Goal: Task Accomplishment & Management: Manage account settings

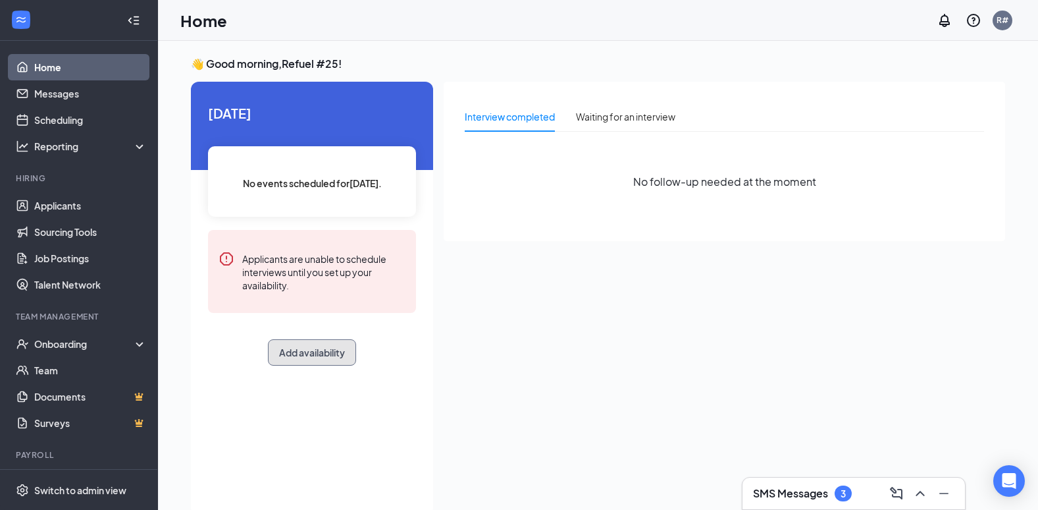
click at [323, 356] on button "Add availability" at bounding box center [312, 352] width 88 height 26
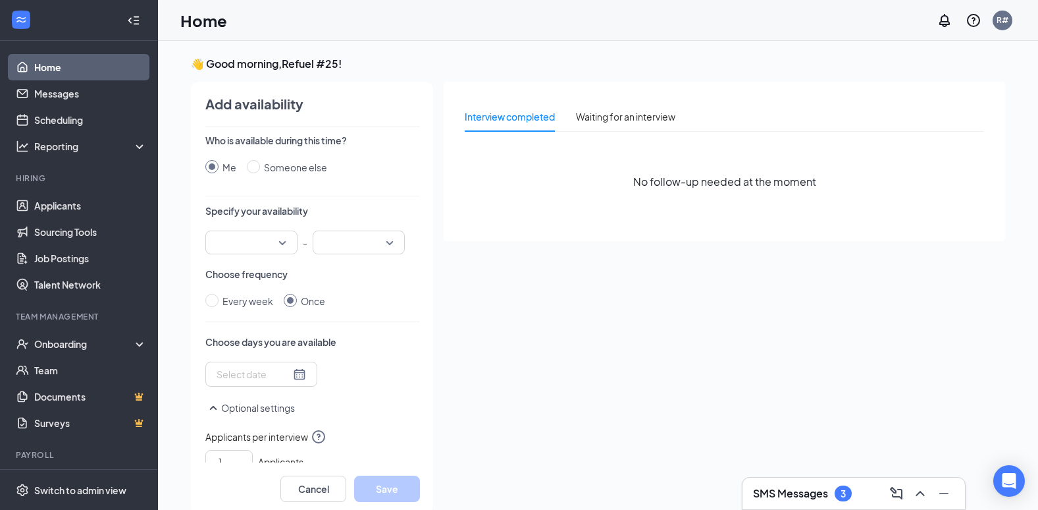
scroll to position [5, 0]
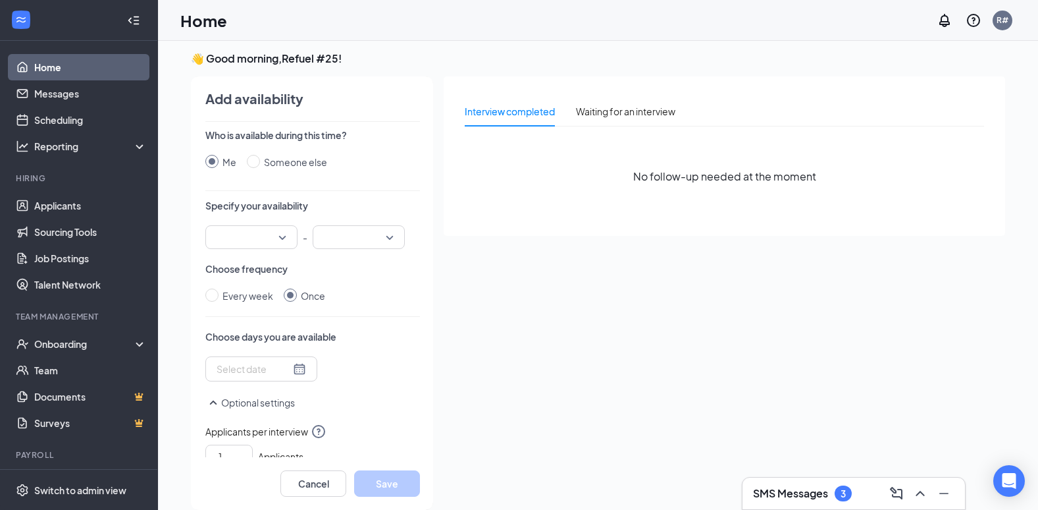
click at [280, 236] on div at bounding box center [251, 237] width 92 height 24
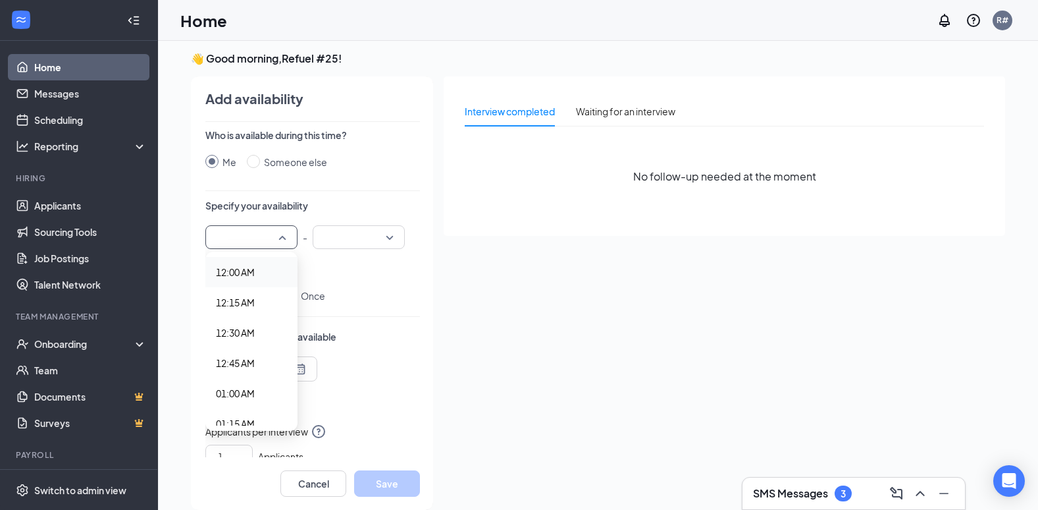
click at [650, 366] on div "Interview completed Waiting for an interview No follow-up needed at the moment" at bounding box center [725, 288] width 562 height 425
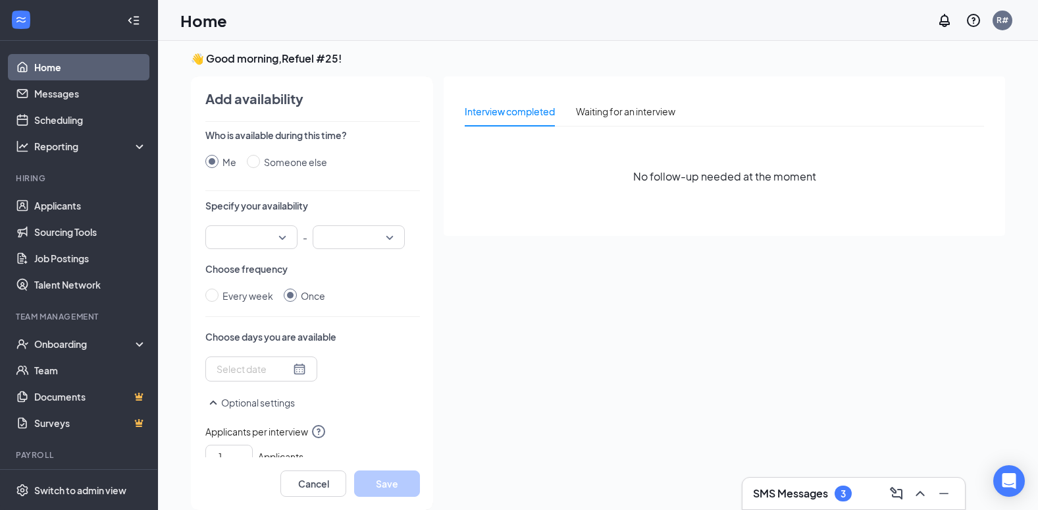
click at [288, 371] on div at bounding box center [262, 368] width 90 height 14
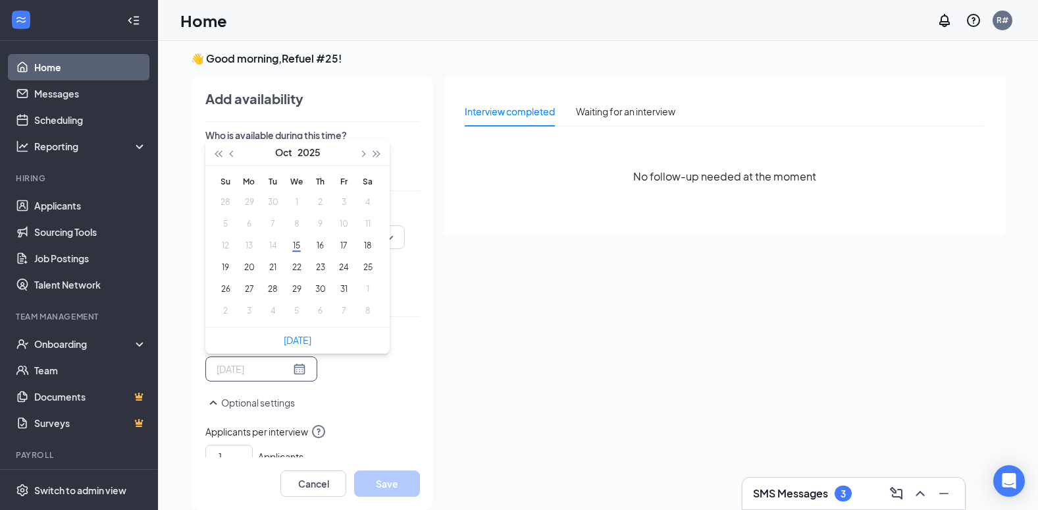
type input "[DATE]"
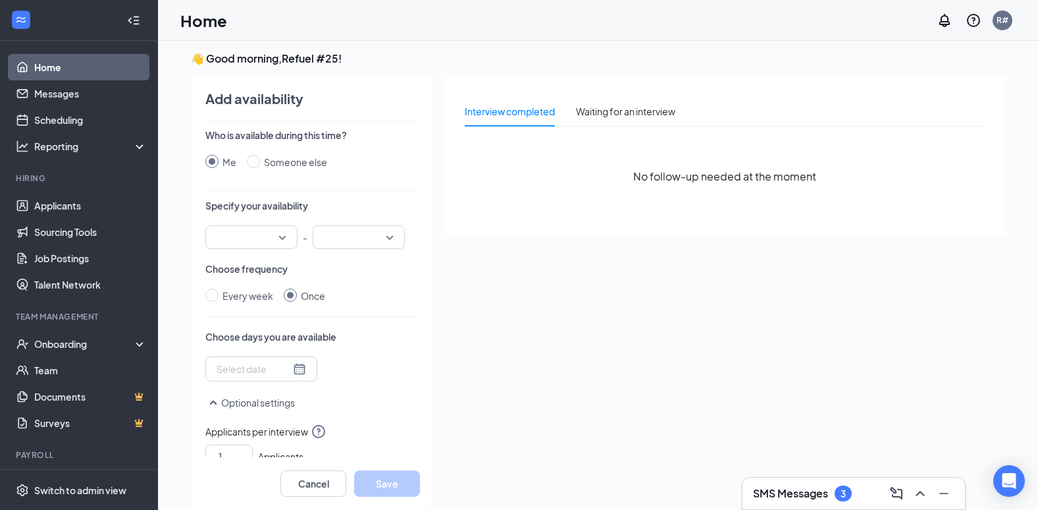
click at [537, 363] on div "Interview completed Waiting for an interview No follow-up needed at the moment" at bounding box center [725, 288] width 562 height 425
click at [280, 237] on div at bounding box center [251, 237] width 92 height 24
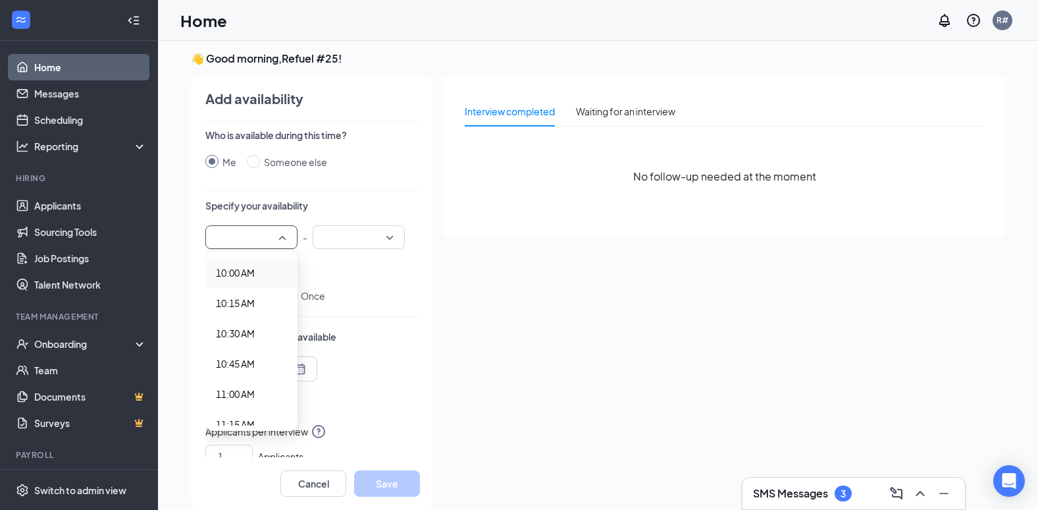
click at [240, 271] on span "10:00 AM" at bounding box center [235, 272] width 39 height 14
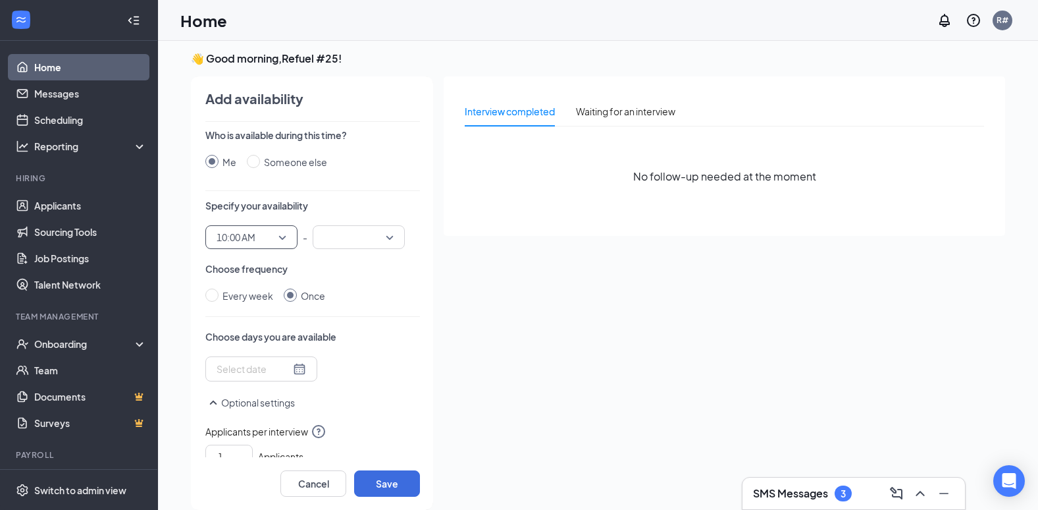
click at [388, 238] on div at bounding box center [359, 237] width 92 height 24
click at [335, 308] on span "02:00 PM" at bounding box center [342, 309] width 39 height 14
click at [296, 373] on div at bounding box center [262, 368] width 90 height 14
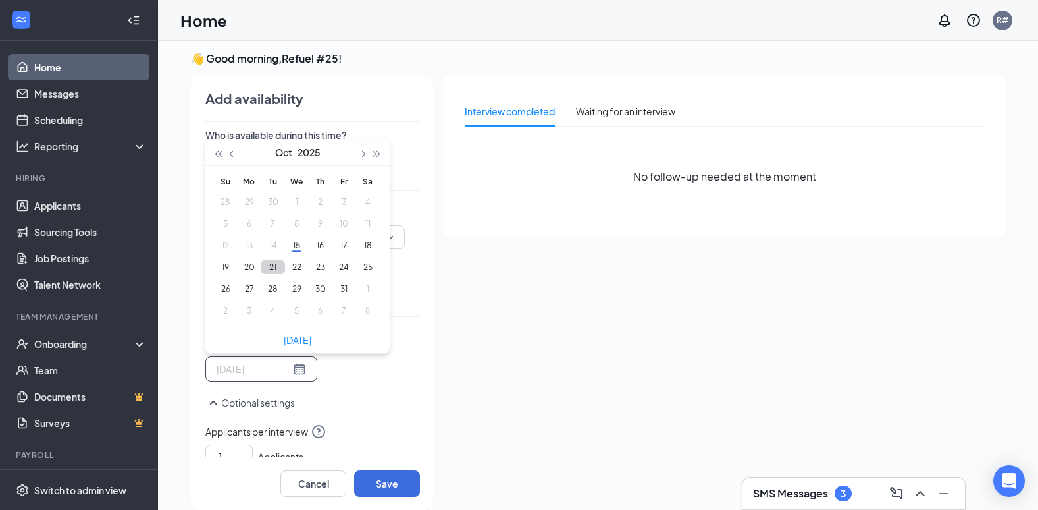
click at [273, 272] on button "21" at bounding box center [273, 267] width 24 height 14
click at [300, 266] on button "22" at bounding box center [296, 267] width 24 height 14
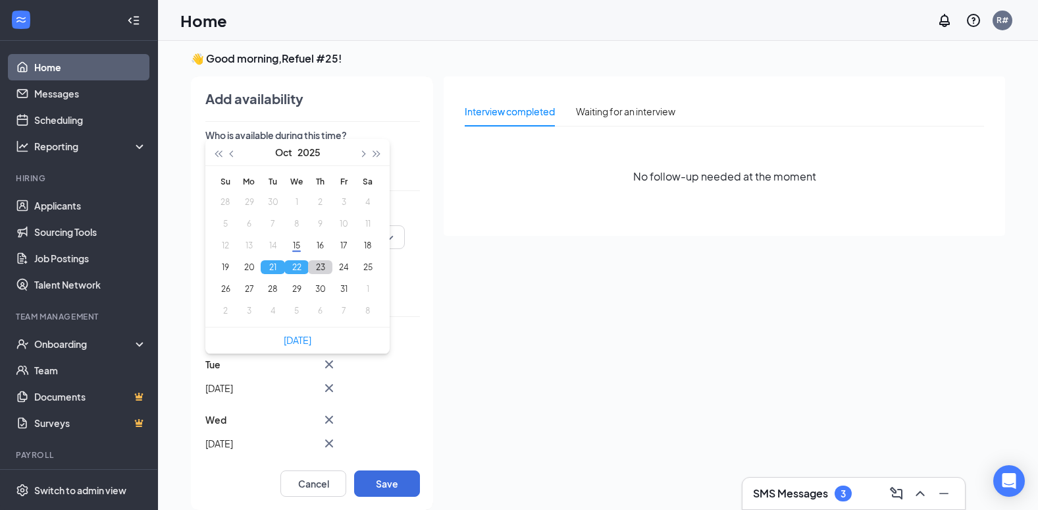
click at [323, 267] on button "23" at bounding box center [320, 267] width 24 height 14
type input "[DATE]"
click at [378, 481] on button "Save" at bounding box center [387, 483] width 66 height 26
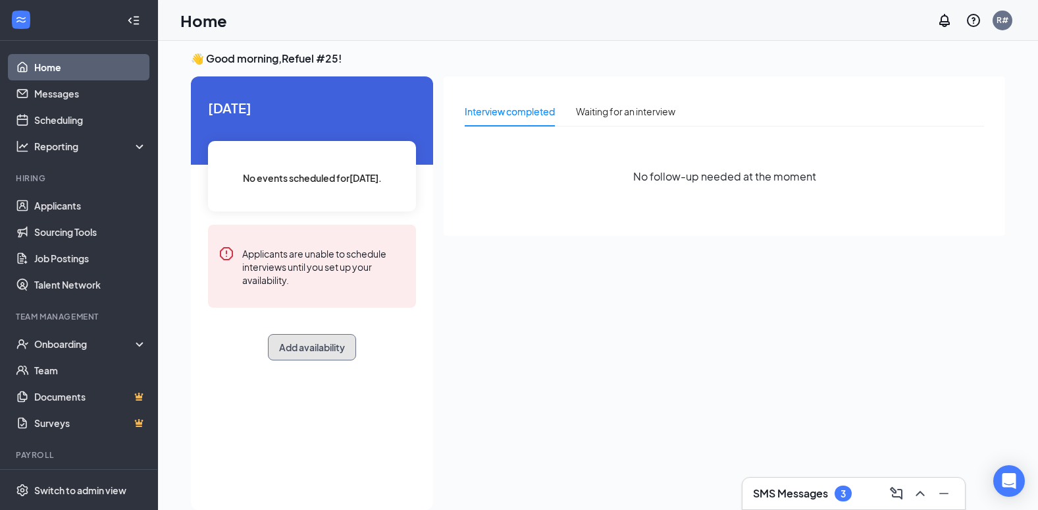
click at [308, 342] on button "Add availability" at bounding box center [312, 347] width 88 height 26
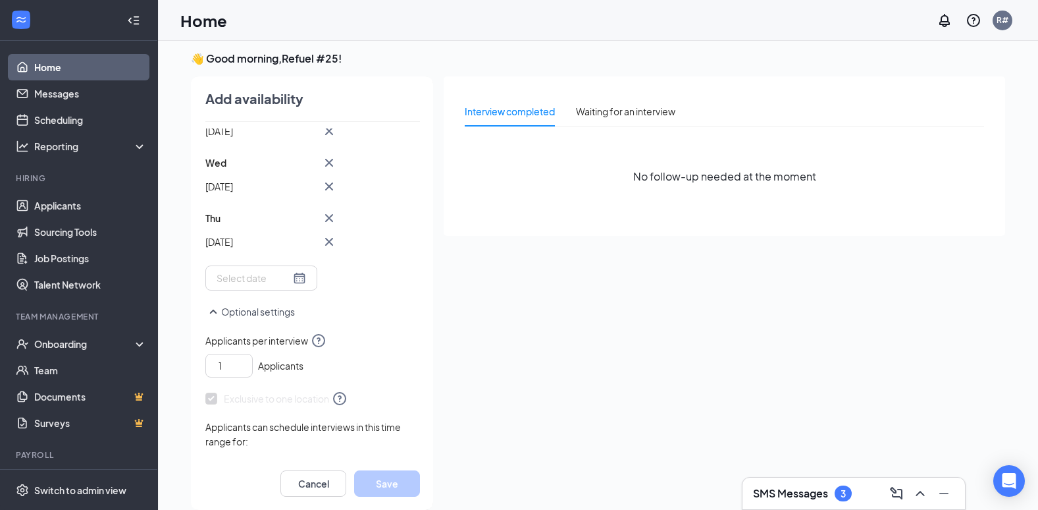
scroll to position [301, 0]
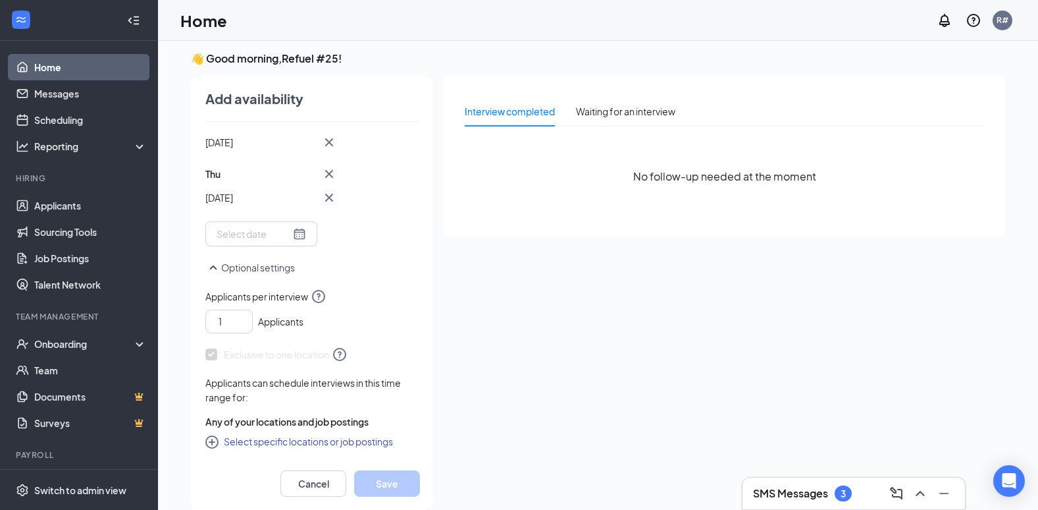
click at [290, 235] on div at bounding box center [262, 233] width 90 height 14
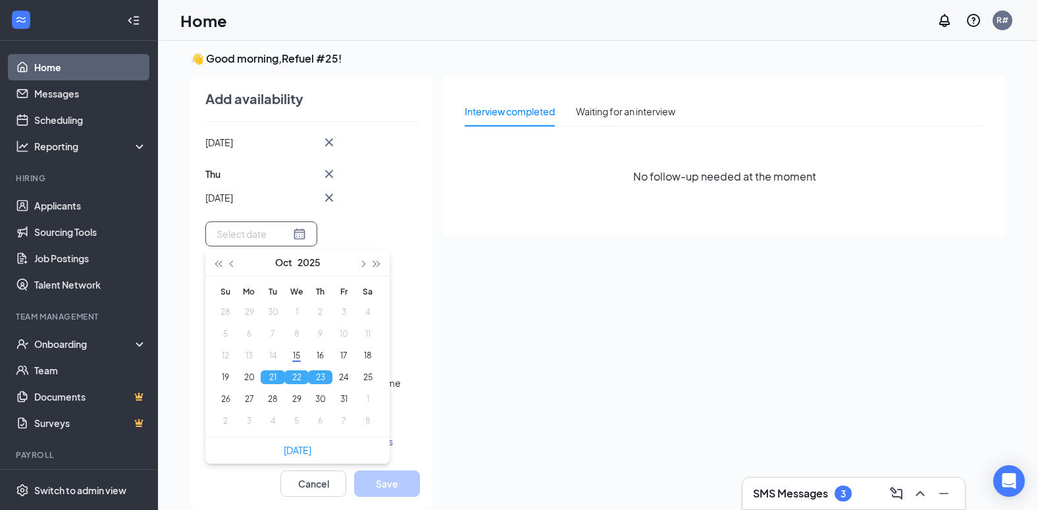
click at [483, 351] on div "Interview completed Waiting for an interview No follow-up needed at the moment" at bounding box center [725, 288] width 562 height 425
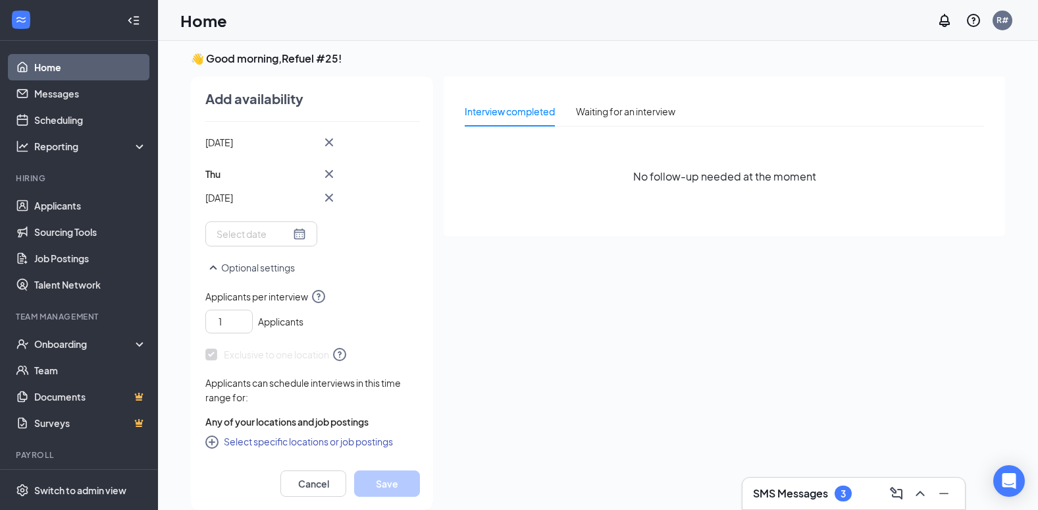
click at [270, 443] on button "Select specific locations or job postings" at bounding box center [299, 441] width 188 height 16
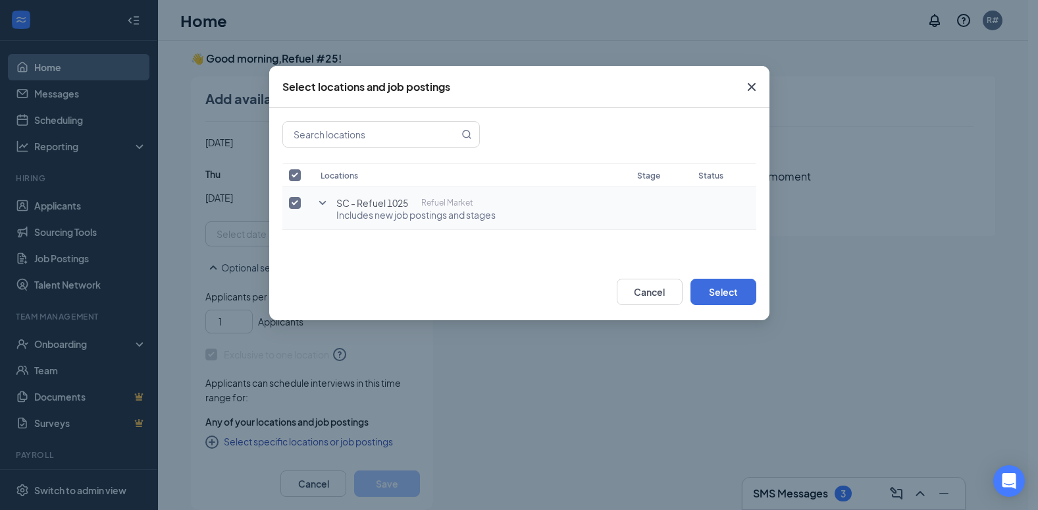
click at [319, 201] on icon "SmallChevronDown" at bounding box center [322, 203] width 7 height 4
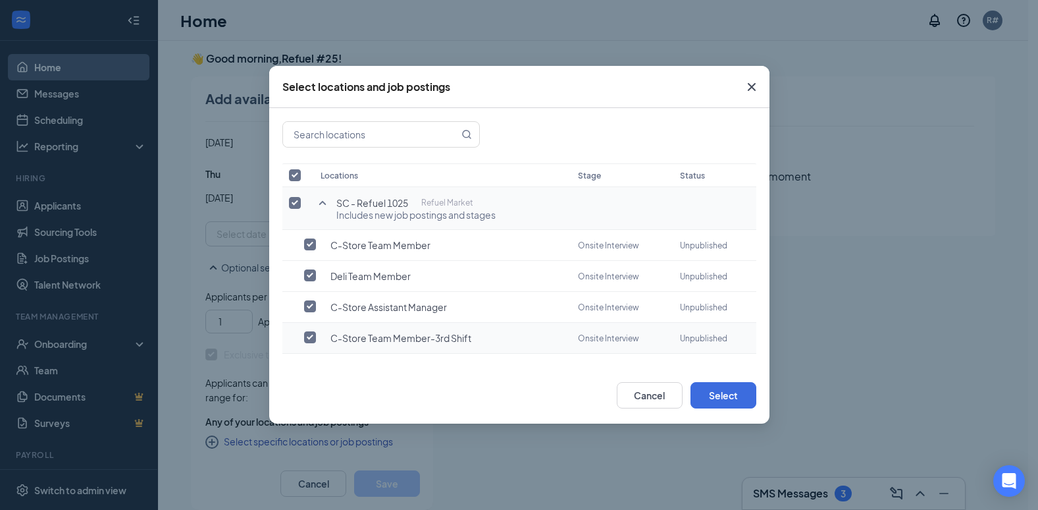
click at [363, 338] on span "C-Store Team Member-3rd Shift" at bounding box center [400, 337] width 141 height 13
click at [709, 335] on span "Unpublished" at bounding box center [703, 338] width 47 height 10
click at [722, 389] on button "Select" at bounding box center [724, 395] width 66 height 26
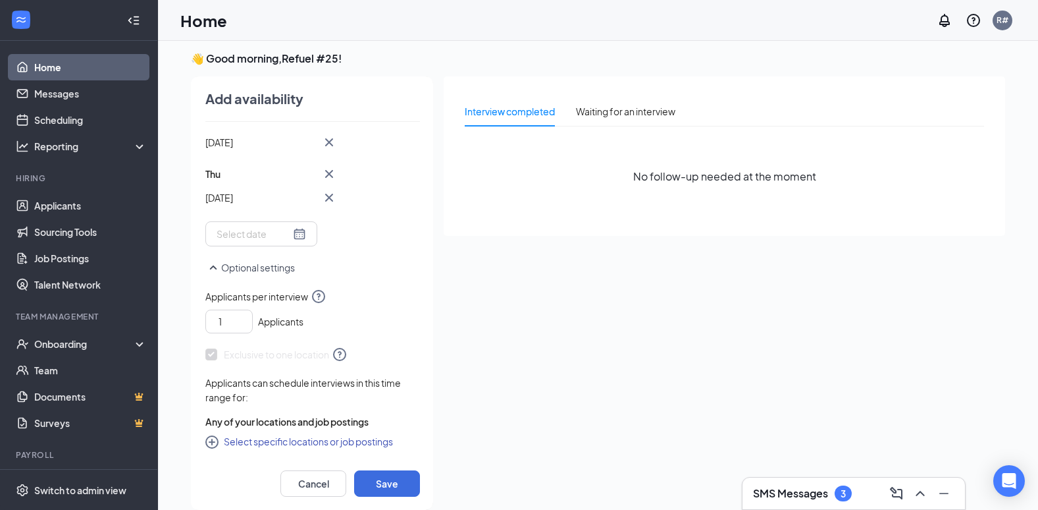
click at [368, 437] on button "Select specific locations or job postings" at bounding box center [299, 441] width 188 height 16
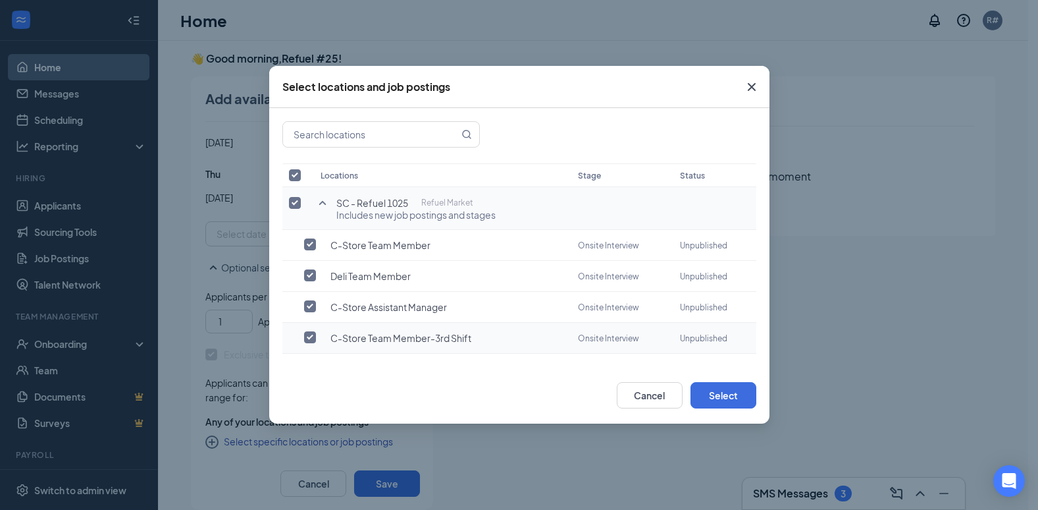
click at [439, 340] on span "C-Store Team Member-3rd Shift" at bounding box center [400, 337] width 141 height 13
click at [742, 393] on button "Select" at bounding box center [724, 395] width 66 height 26
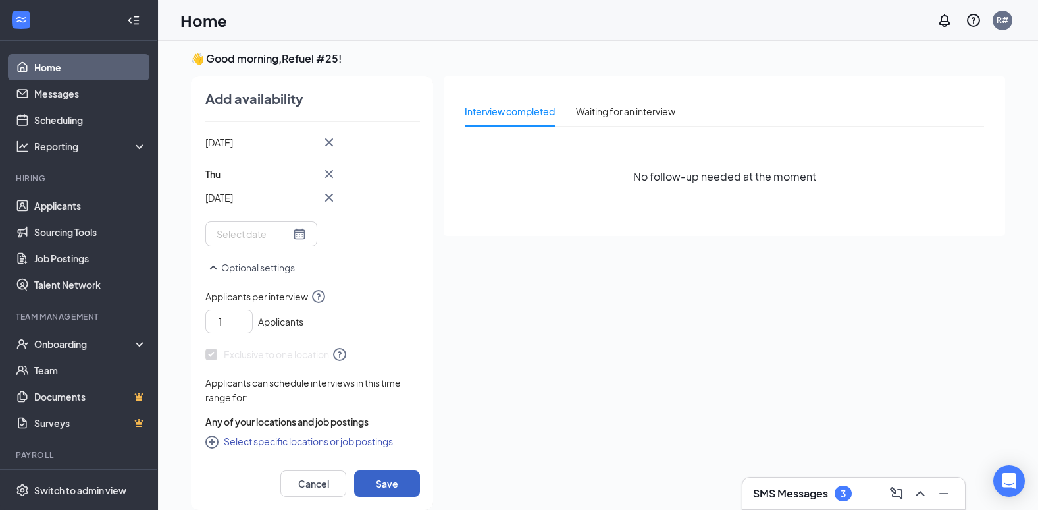
click at [385, 485] on button "Save" at bounding box center [387, 483] width 66 height 26
click at [377, 483] on button "Save" at bounding box center [387, 483] width 66 height 26
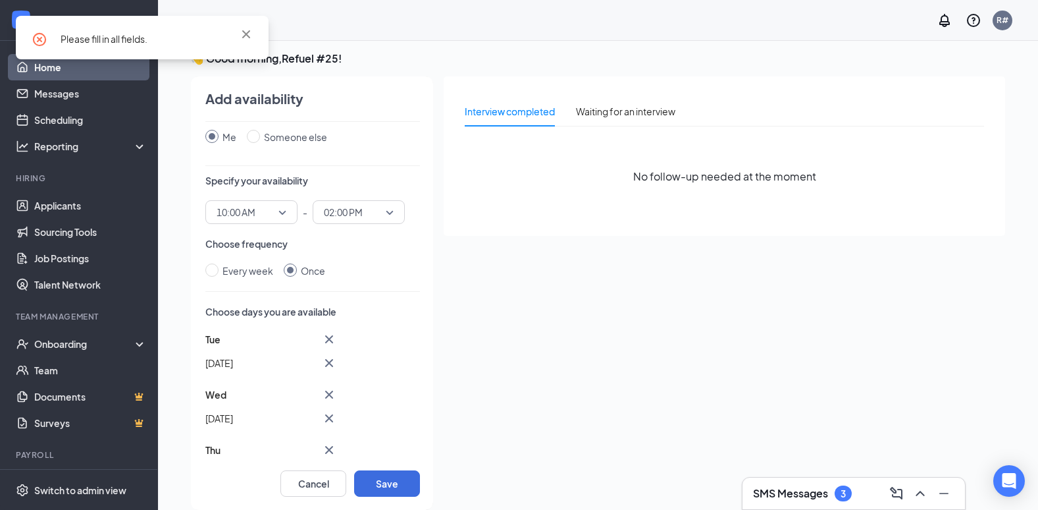
scroll to position [0, 0]
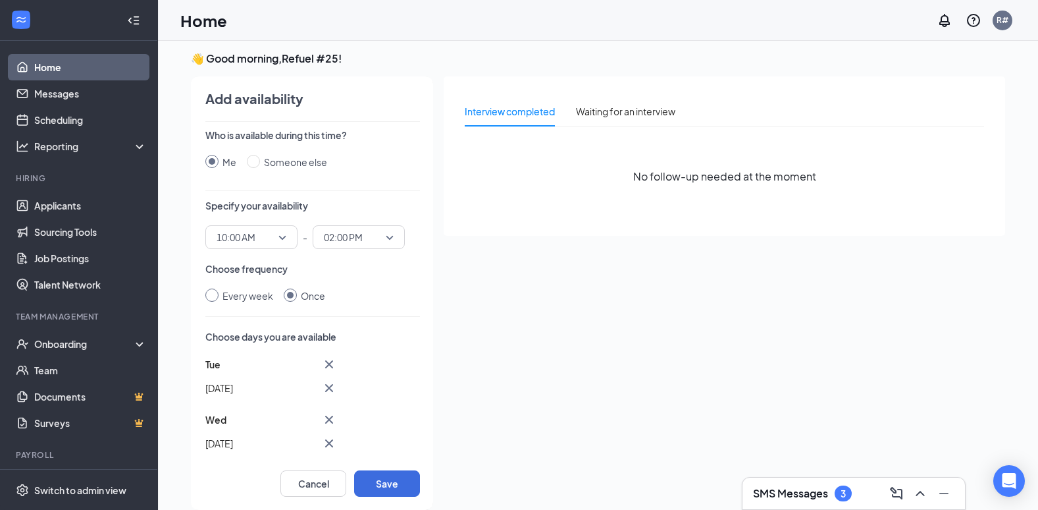
click at [209, 295] on input "Every week" at bounding box center [211, 294] width 13 height 13
radio input "true"
radio input "false"
click at [263, 371] on div at bounding box center [284, 369] width 135 height 21
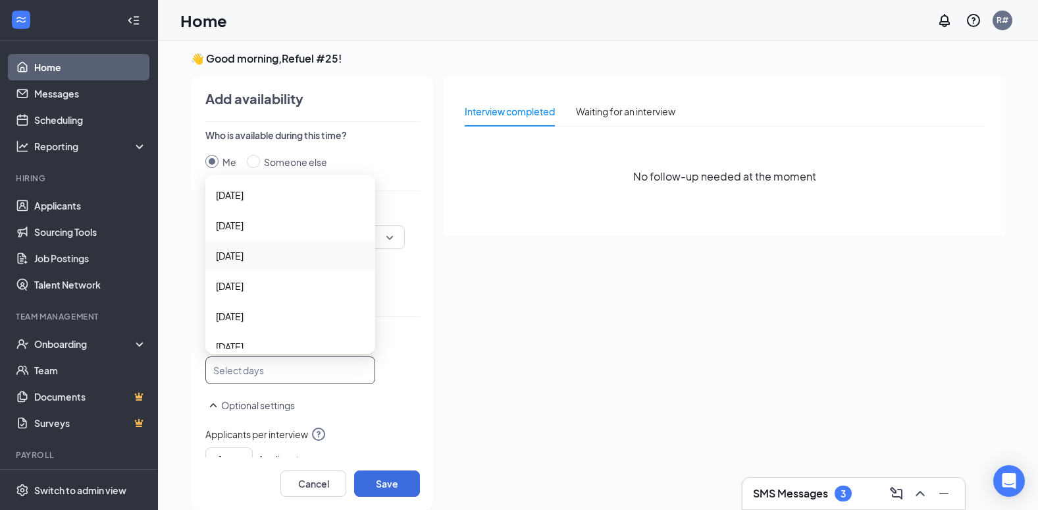
click at [262, 252] on span "[DATE]" at bounding box center [290, 255] width 149 height 14
click at [244, 290] on span "[DATE]" at bounding box center [230, 287] width 28 height 14
click at [244, 325] on span "[DATE]" at bounding box center [230, 318] width 28 height 14
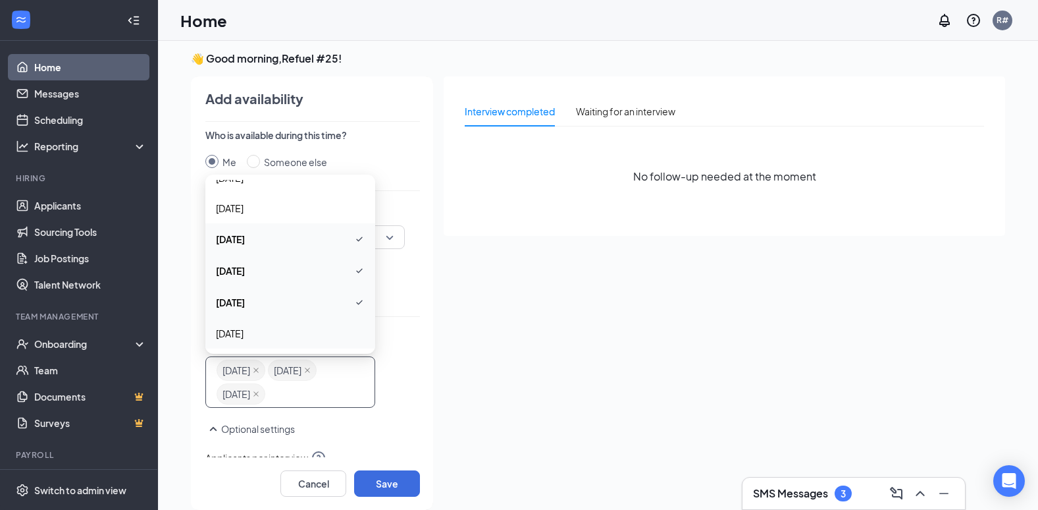
scroll to position [47, 0]
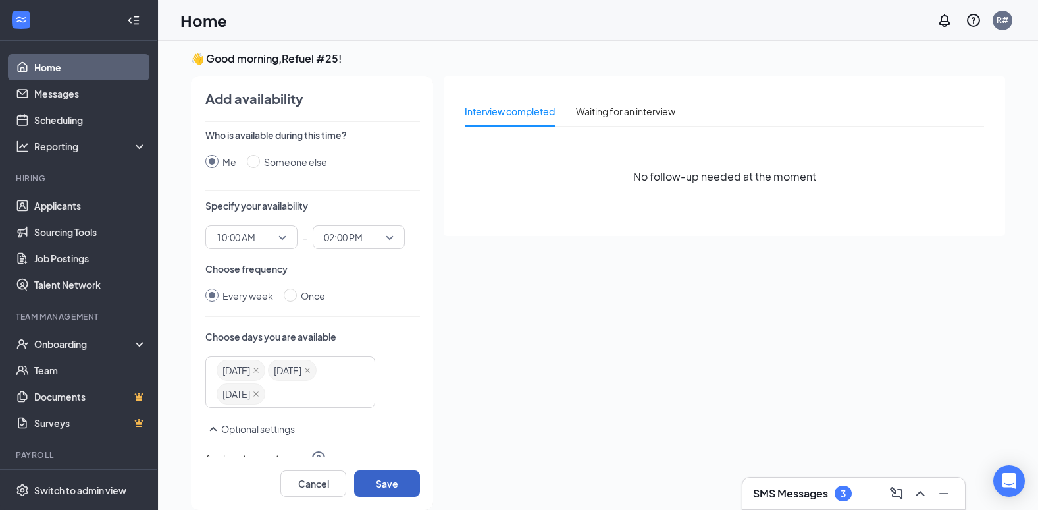
click at [388, 481] on button "Save" at bounding box center [387, 483] width 66 height 26
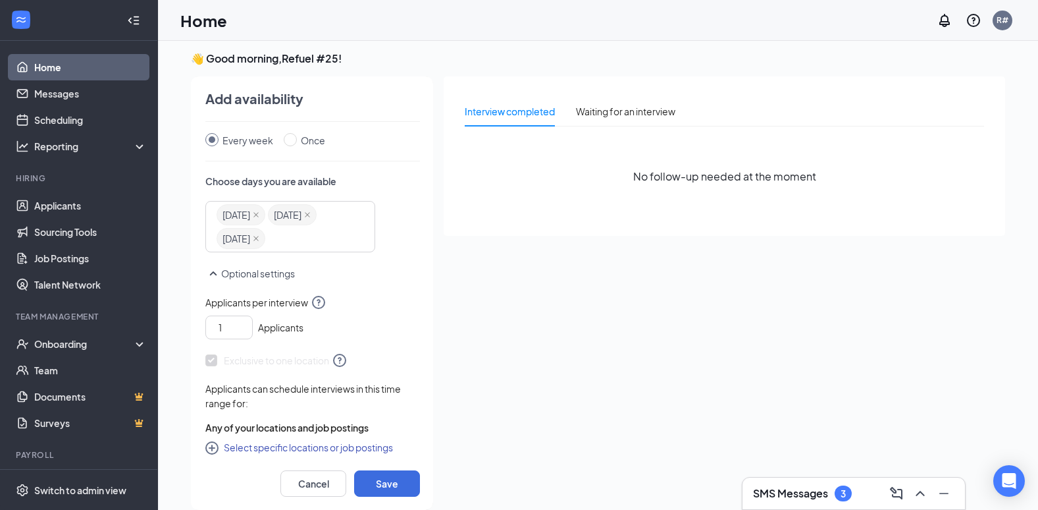
scroll to position [185, 0]
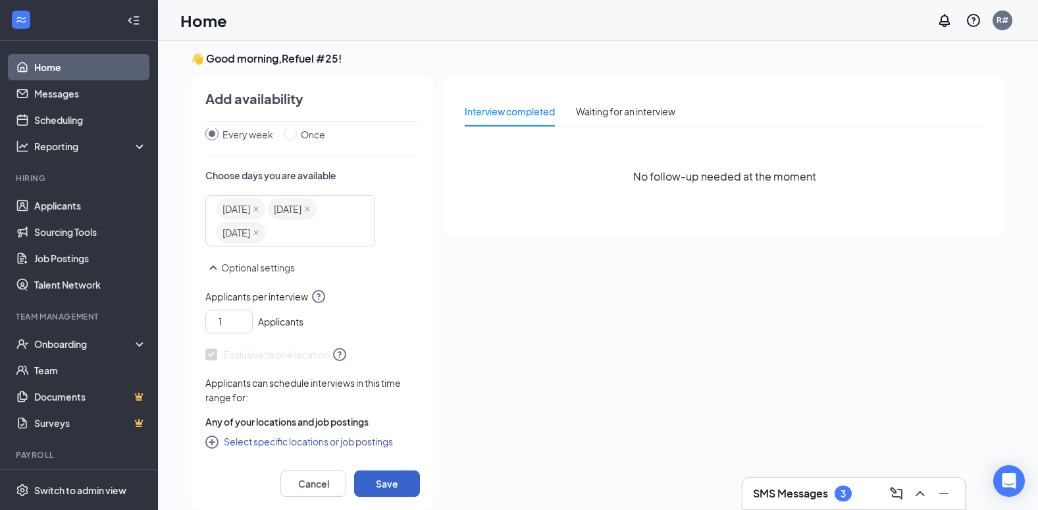
click at [379, 481] on button "Save" at bounding box center [387, 483] width 66 height 26
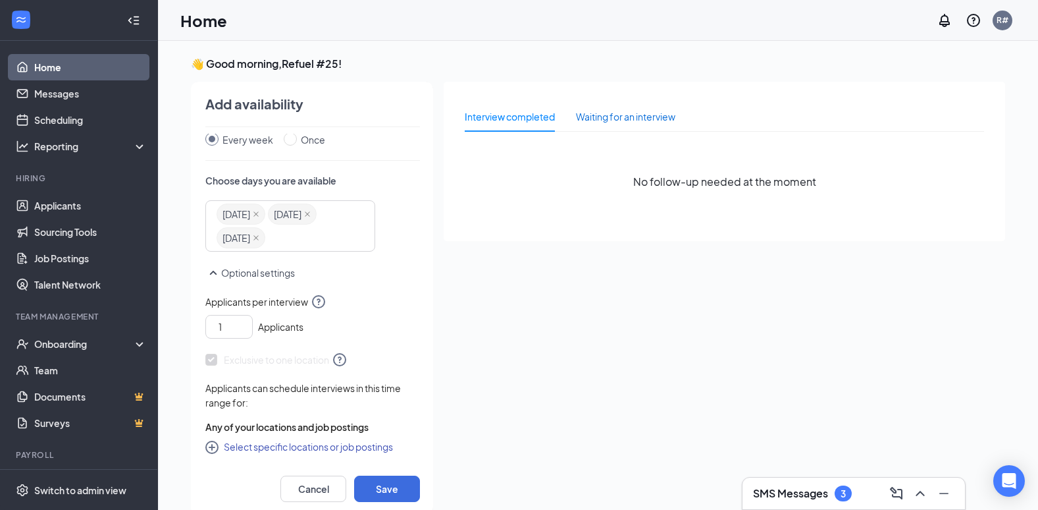
click at [612, 116] on div "Waiting for an interview" at bounding box center [625, 116] width 99 height 14
click at [534, 118] on div "Interview completed" at bounding box center [510, 116] width 90 height 14
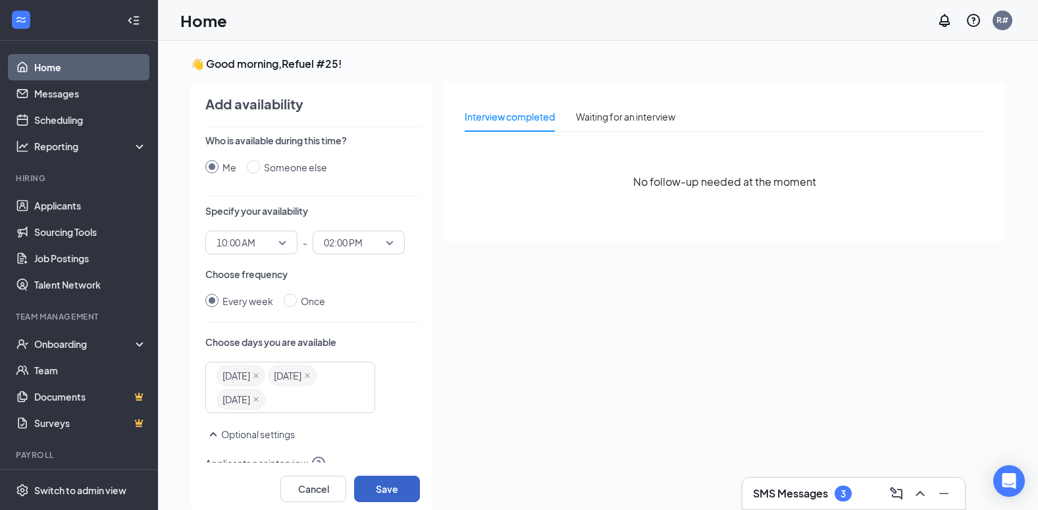
click at [402, 489] on button "Save" at bounding box center [387, 488] width 66 height 26
drag, startPoint x: 408, startPoint y: 246, endPoint x: 410, endPoint y: 313, distance: 67.8
click at [410, 313] on div "Who is available during this time? Me Someone else Specify your availability 10…" at bounding box center [312, 298] width 215 height 329
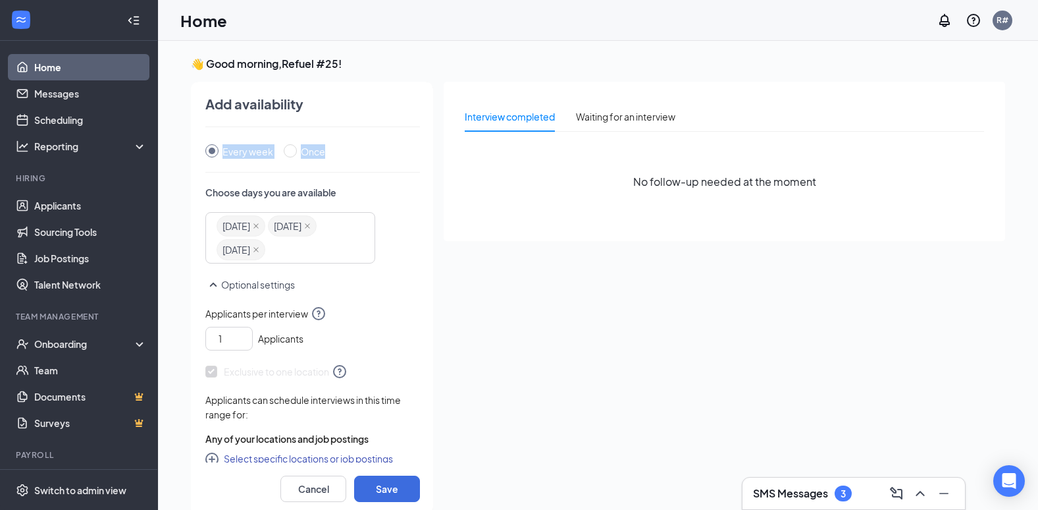
scroll to position [167, 0]
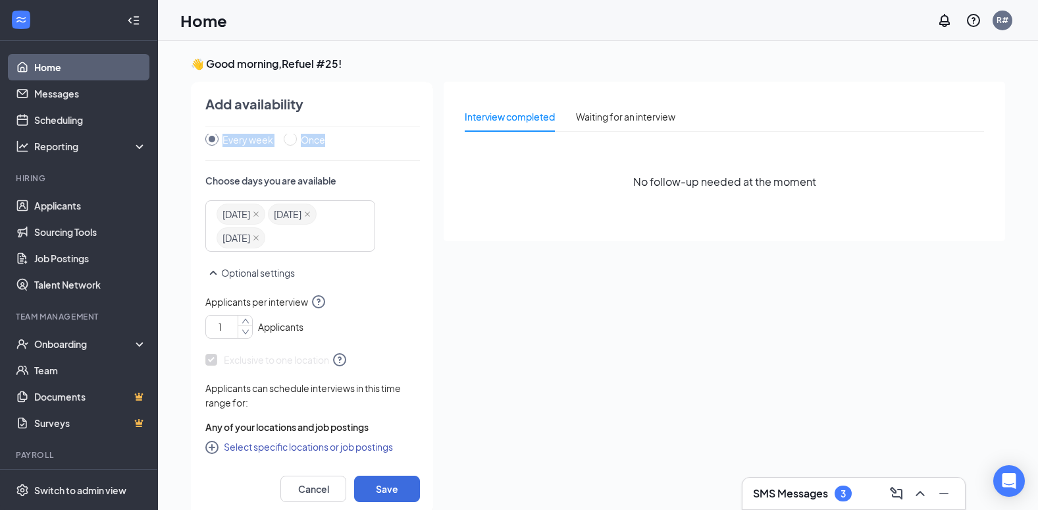
click at [242, 336] on icon "down" at bounding box center [246, 331] width 8 height 9
click at [207, 365] on span at bounding box center [211, 360] width 12 height 12
click at [209, 365] on span at bounding box center [211, 360] width 12 height 12
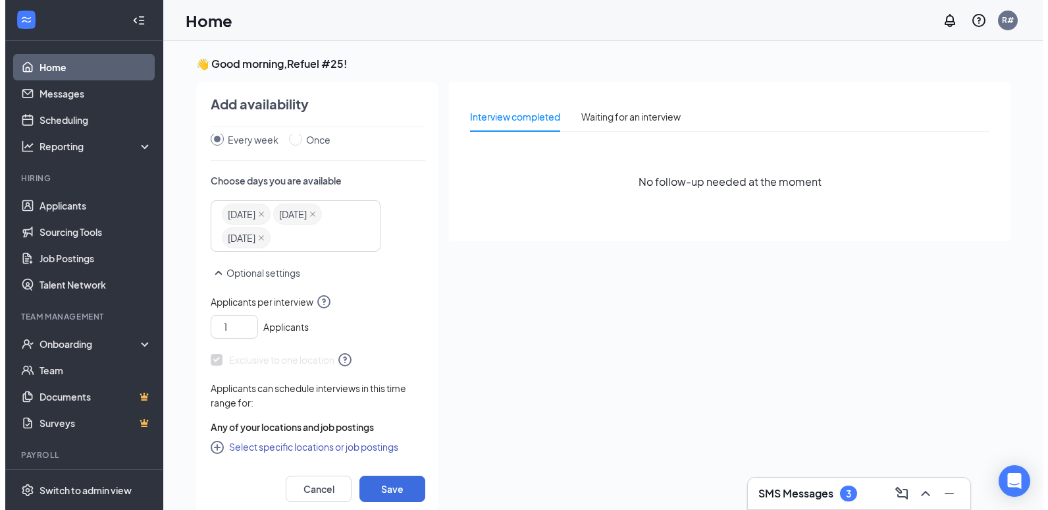
scroll to position [185, 0]
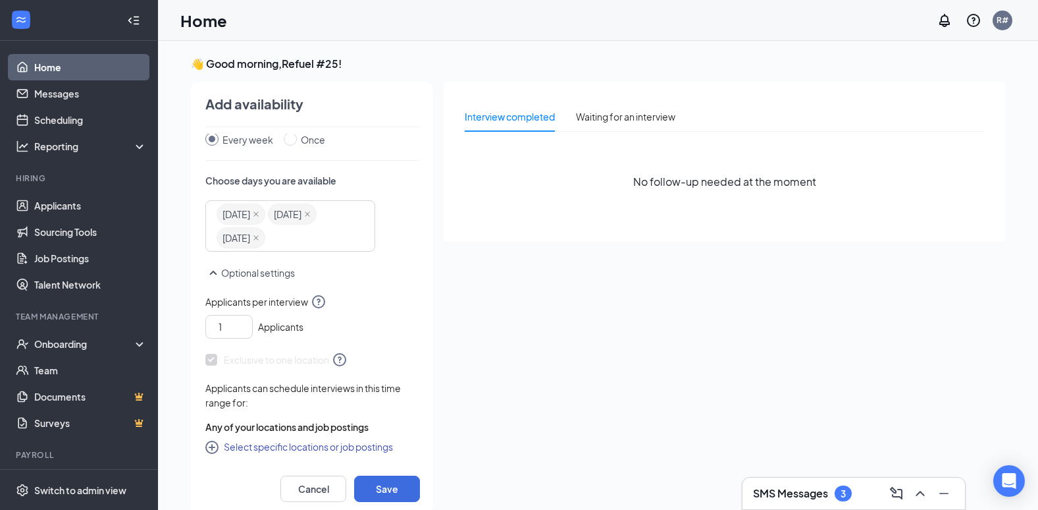
click at [206, 445] on icon "CirclePlus" at bounding box center [211, 446] width 13 height 13
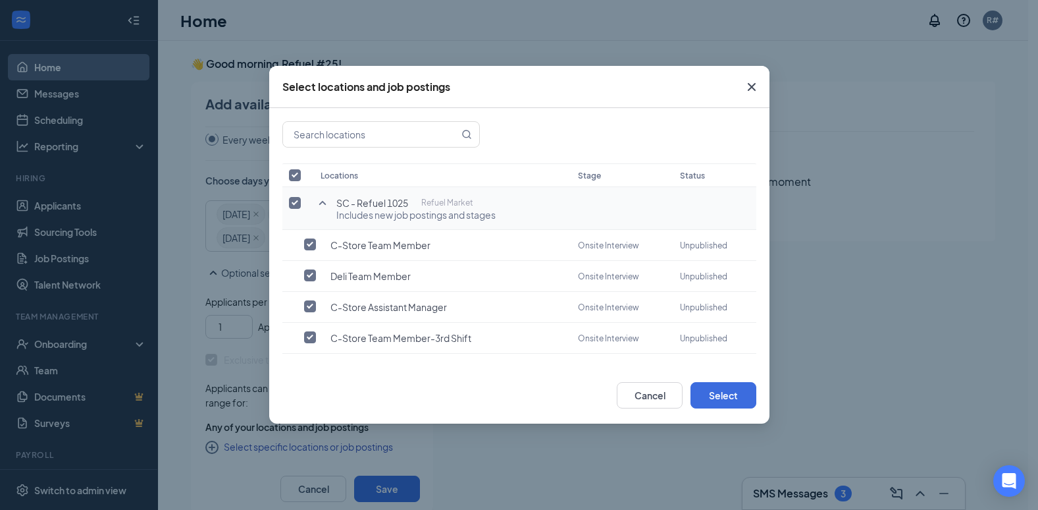
click at [207, 446] on div "Select locations and job postings Locations Stage Status SC - Refuel 1025 Refue…" at bounding box center [519, 255] width 1038 height 510
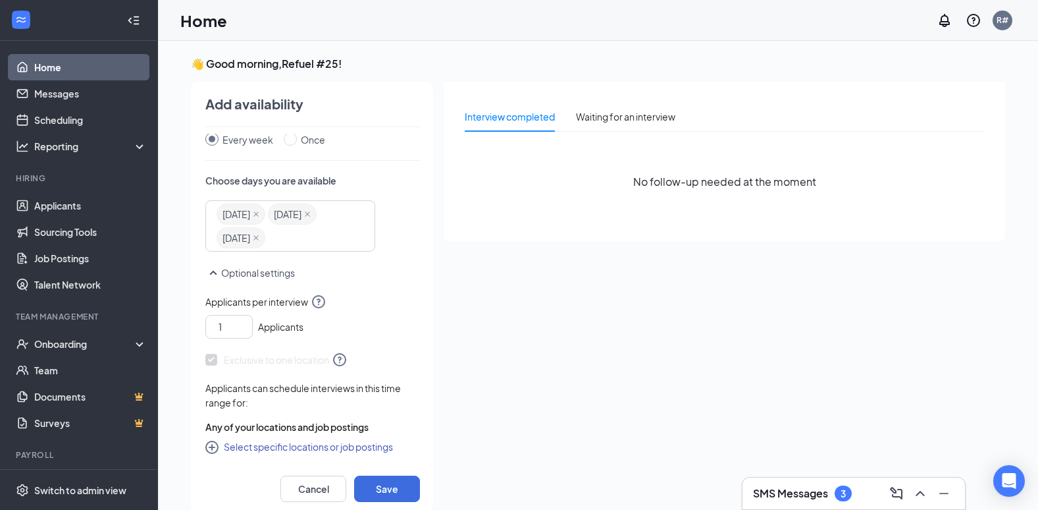
click at [207, 446] on icon "CirclePlus" at bounding box center [211, 446] width 13 height 13
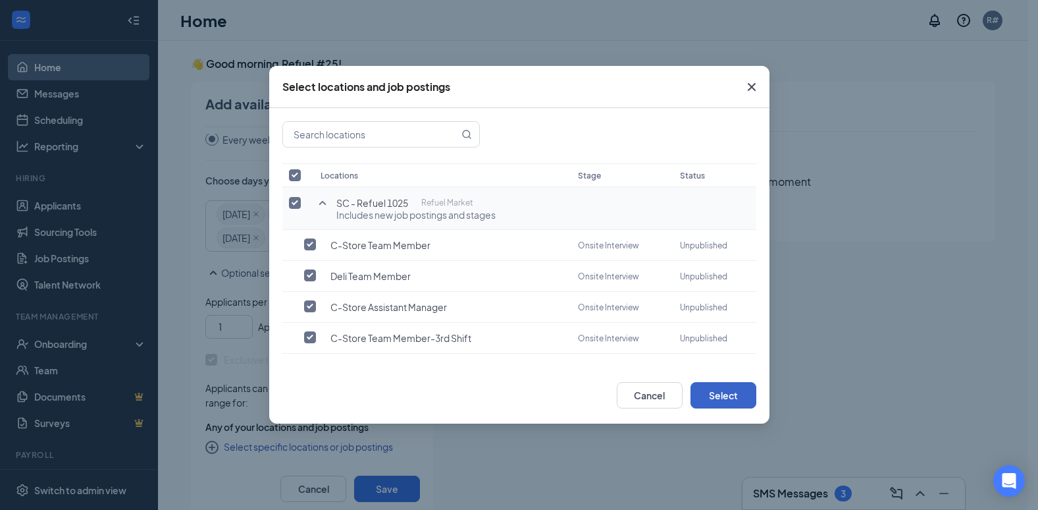
click at [720, 390] on button "Select" at bounding box center [724, 395] width 66 height 26
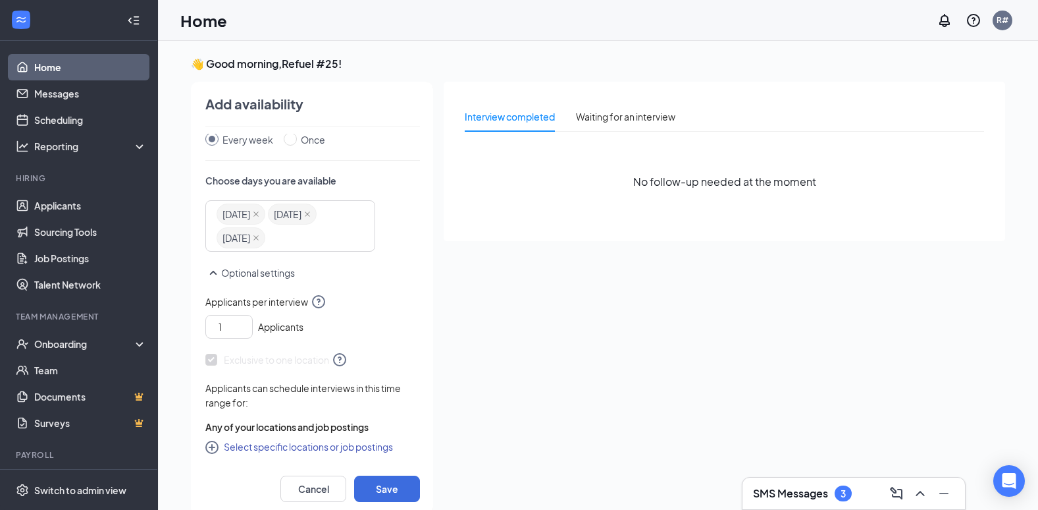
click at [213, 450] on icon "CirclePlus" at bounding box center [211, 446] width 13 height 13
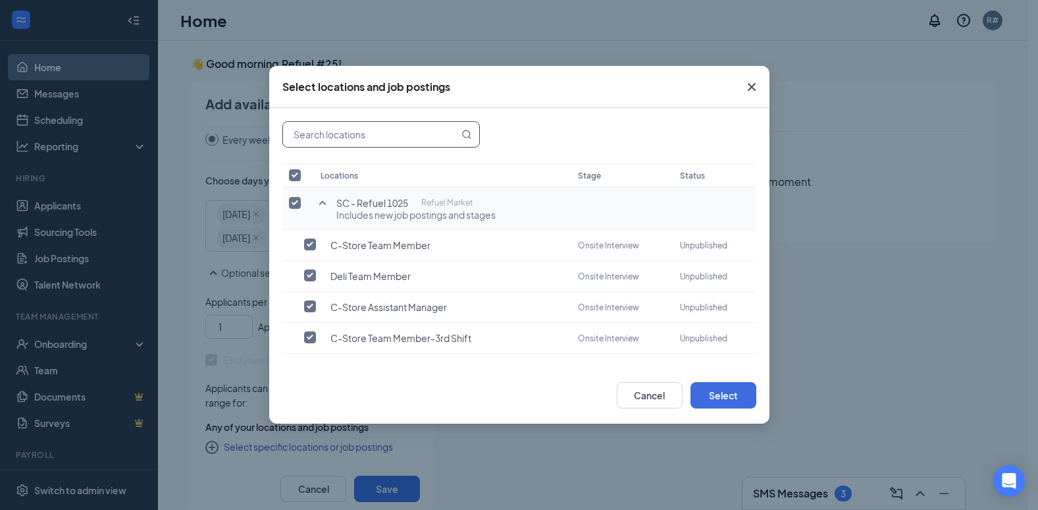
click at [394, 132] on input "text" at bounding box center [371, 134] width 176 height 25
type input "1025"
click at [720, 395] on button "Select" at bounding box center [724, 395] width 66 height 26
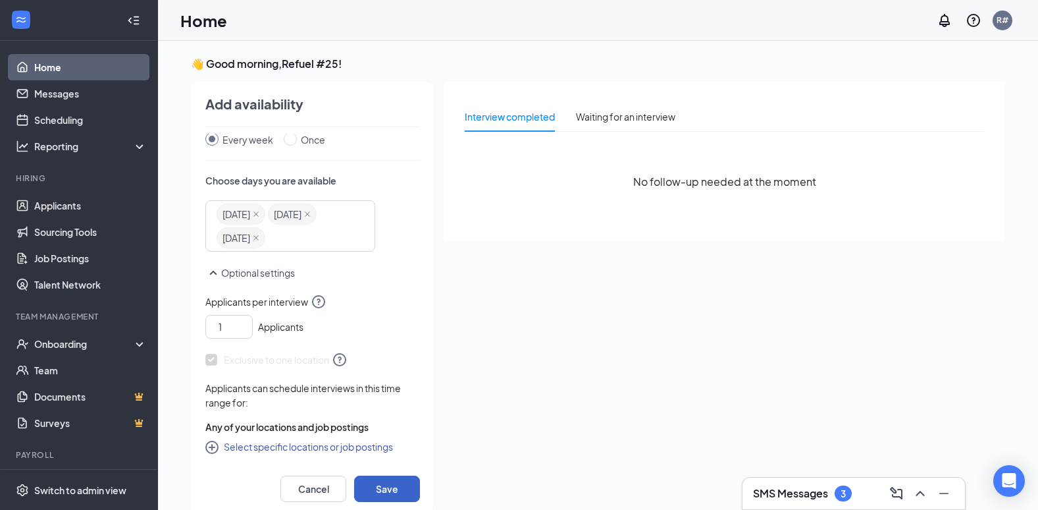
click at [385, 481] on button "Save" at bounding box center [387, 488] width 66 height 26
click at [523, 120] on div "Interview completed" at bounding box center [510, 116] width 90 height 14
click at [211, 446] on icon "CirclePlus" at bounding box center [213, 448] width 16 height 16
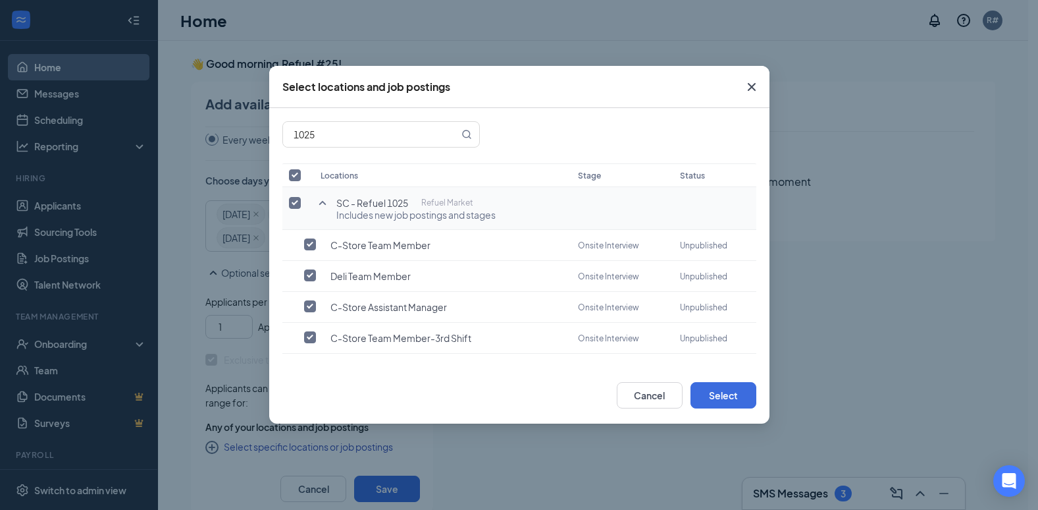
click at [408, 213] on span "Includes new job postings and stages" at bounding box center [415, 214] width 159 height 13
click at [365, 205] on span "SC - Refuel 1025" at bounding box center [372, 202] width 72 height 13
drag, startPoint x: 365, startPoint y: 205, endPoint x: 319, endPoint y: 203, distance: 46.1
click at [319, 203] on icon "SmallChevronUp" at bounding box center [323, 203] width 16 height 16
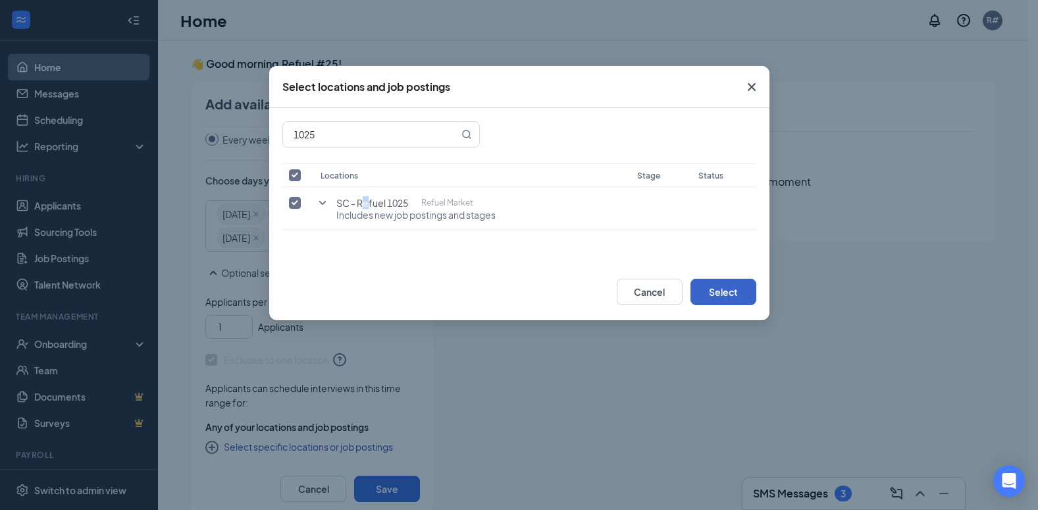
click at [717, 287] on button "Select" at bounding box center [724, 291] width 66 height 26
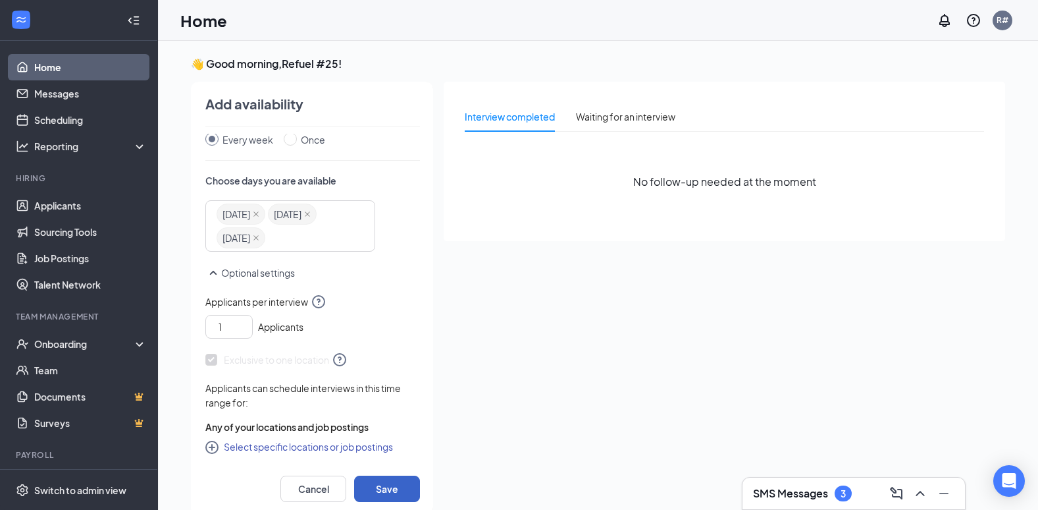
click at [390, 500] on button "Save" at bounding box center [387, 488] width 66 height 26
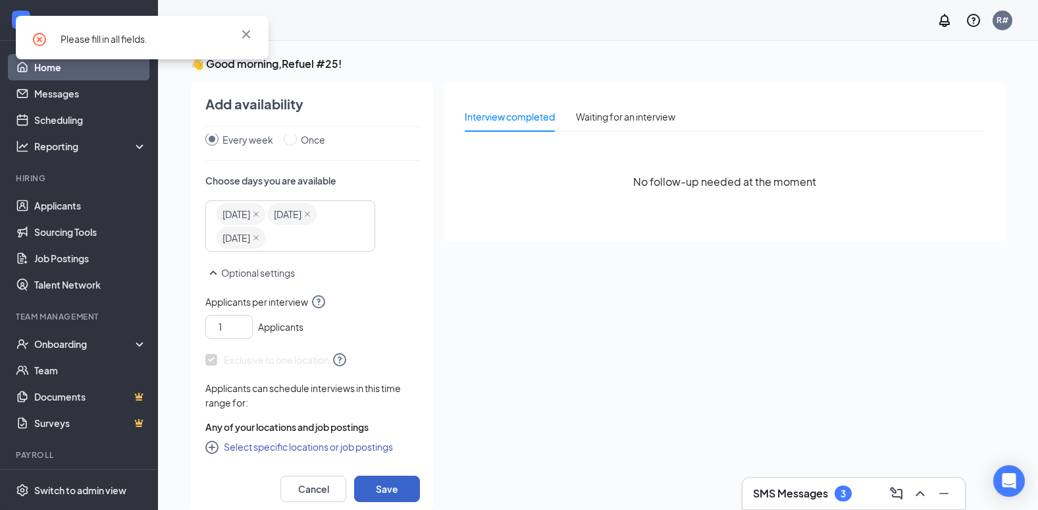
click at [392, 485] on button "Save" at bounding box center [387, 488] width 66 height 26
click at [544, 452] on div "Interview completed Waiting for an interview No follow-up needed at the moment" at bounding box center [725, 294] width 562 height 425
click at [63, 255] on link "Job Postings" at bounding box center [90, 258] width 113 height 26
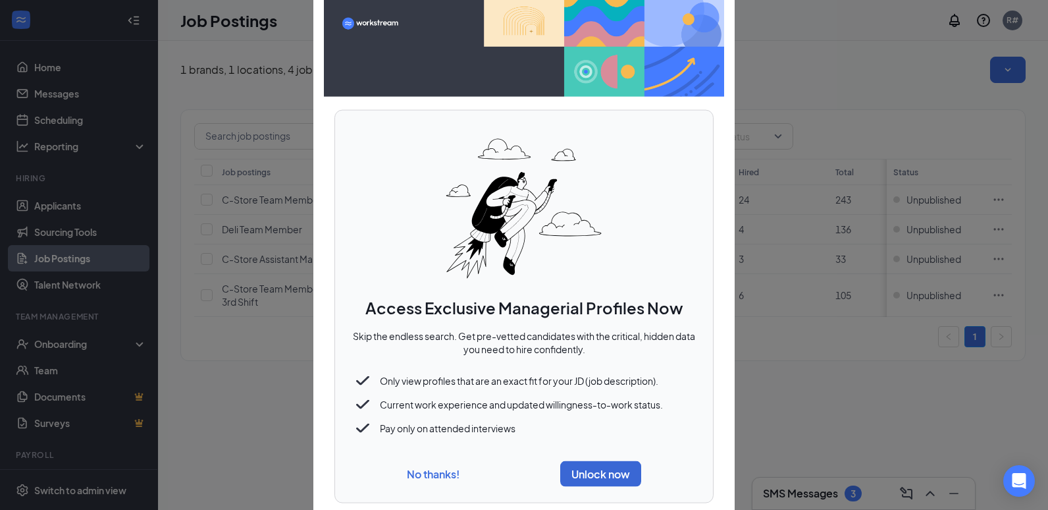
click at [431, 471] on button "No thanks!" at bounding box center [433, 473] width 53 height 14
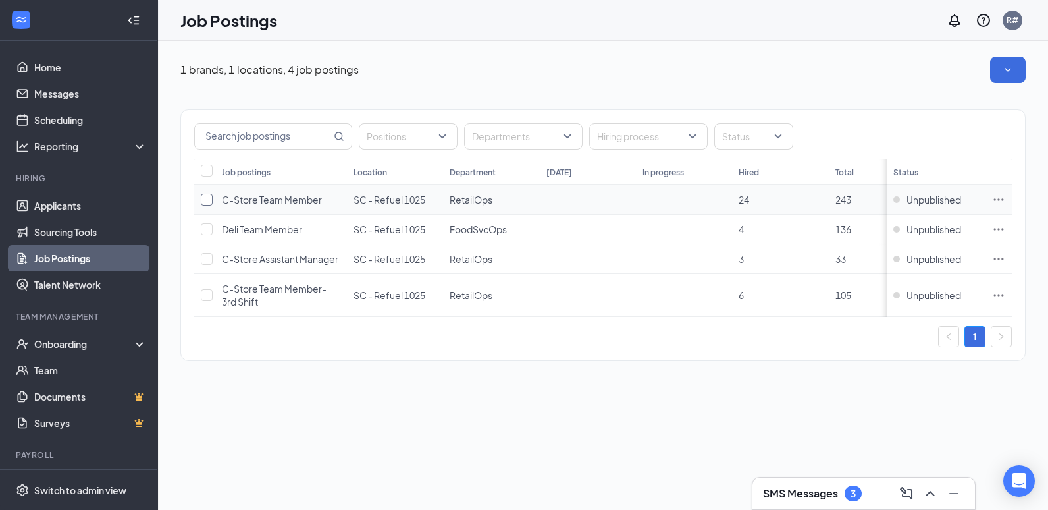
click at [201, 198] on input "checkbox" at bounding box center [207, 200] width 12 height 12
checkbox input "true"
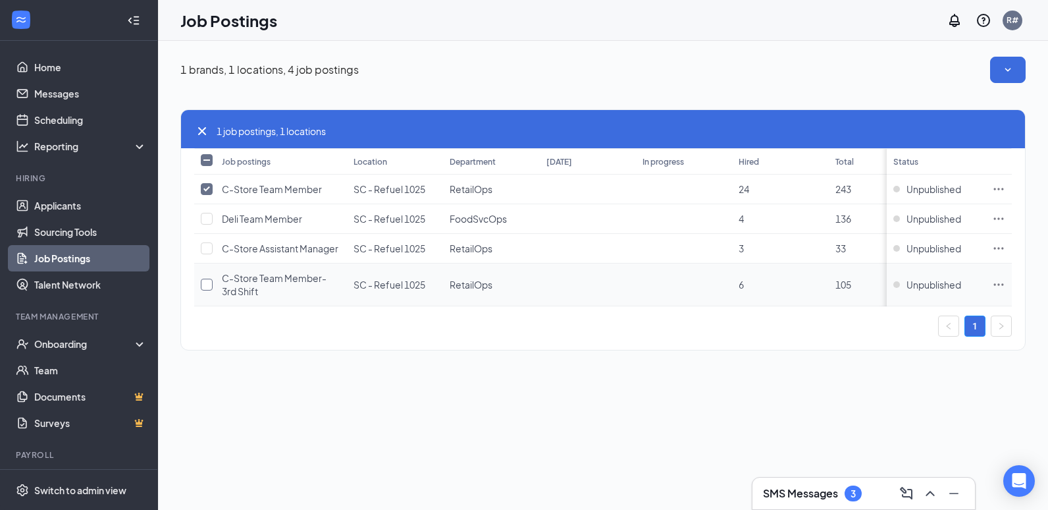
click at [204, 286] on input "checkbox" at bounding box center [207, 284] width 12 height 12
checkbox input "true"
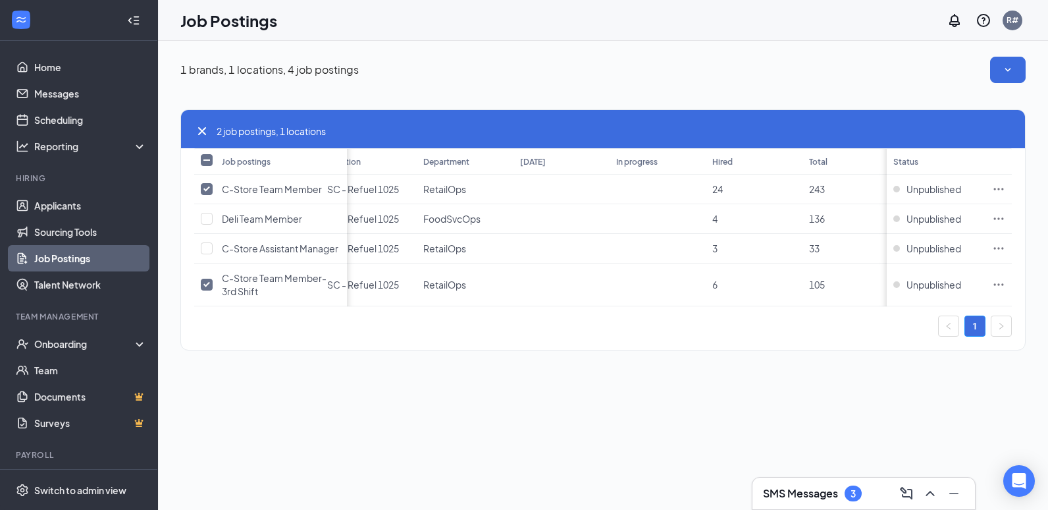
click at [364, 379] on div "1 brands, 1 locations, 4 job postings 2 job postings, 1 locations Job postings …" at bounding box center [603, 210] width 890 height 338
click at [373, 436] on div "1 brands, 1 locations, 4 job postings 2 job postings, 1 locations Job postings …" at bounding box center [603, 275] width 890 height 469
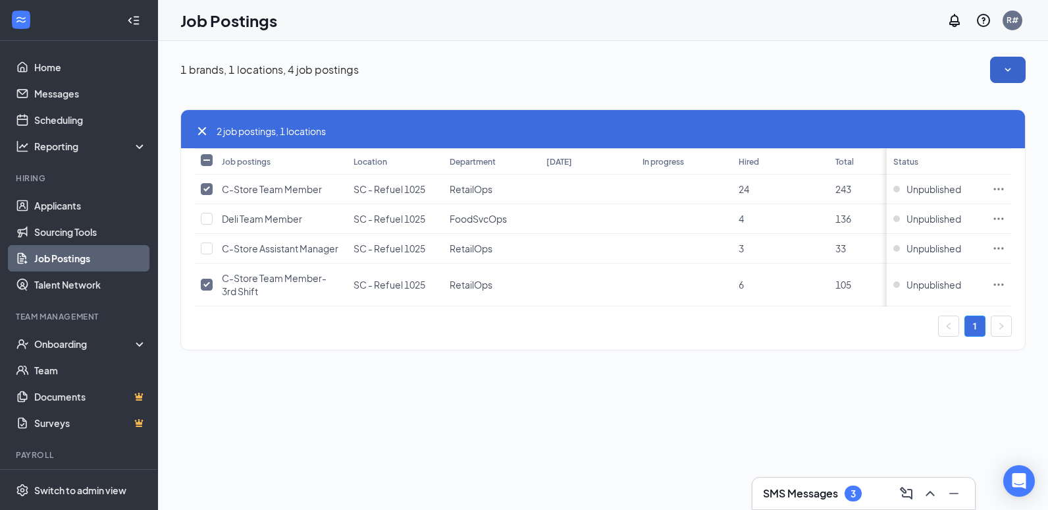
click at [1006, 61] on button "button" at bounding box center [1008, 70] width 36 height 26
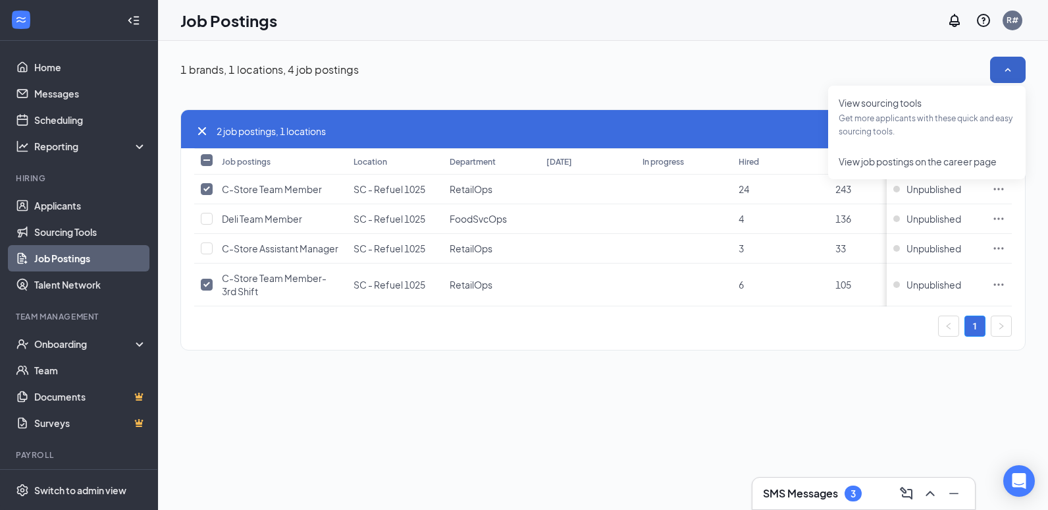
click at [1018, 72] on button "button" at bounding box center [1008, 70] width 36 height 26
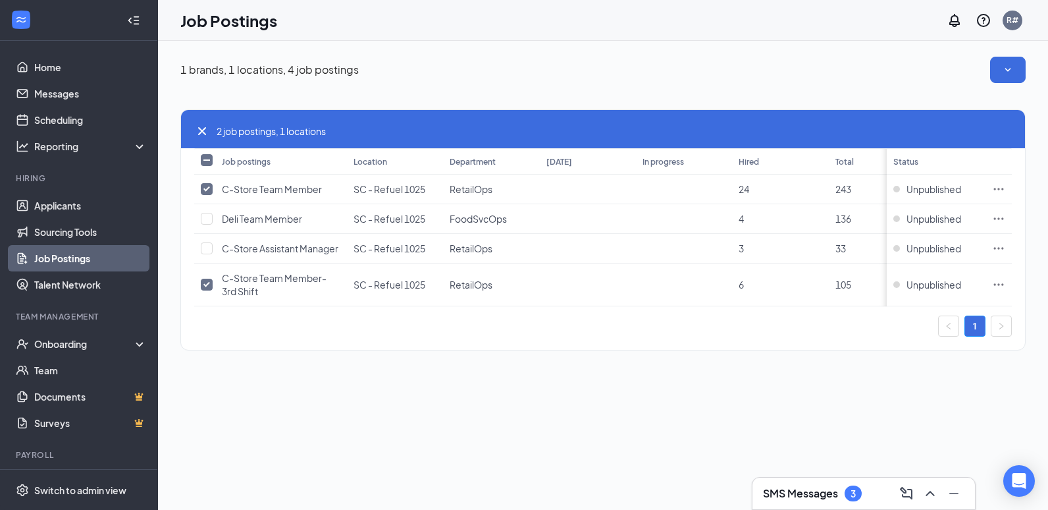
click at [72, 259] on link "Job Postings" at bounding box center [90, 258] width 113 height 26
click at [809, 491] on h3 "SMS Messages" at bounding box center [800, 493] width 75 height 14
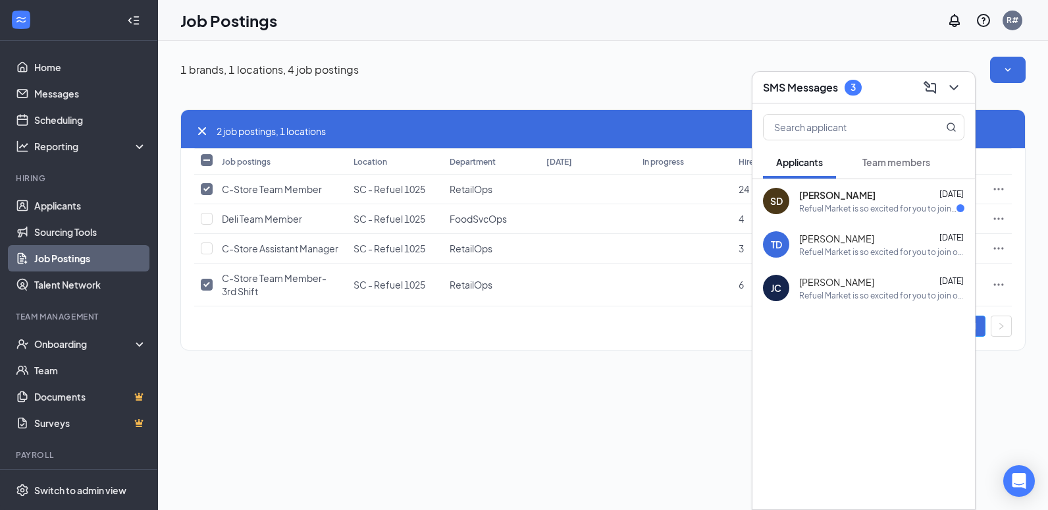
click at [683, 484] on div "1 brands, 1 locations, 4 job postings 2 job postings, 1 locations Job postings …" at bounding box center [603, 275] width 890 height 469
click at [681, 482] on div "1 brands, 1 locations, 4 job postings 2 job postings, 1 locations Job postings …" at bounding box center [603, 275] width 890 height 469
click at [386, 327] on div "1" at bounding box center [603, 325] width 818 height 21
click at [63, 263] on link "Job Postings" at bounding box center [90, 258] width 113 height 26
click at [853, 29] on div "Job Postings R#" at bounding box center [603, 20] width 890 height 41
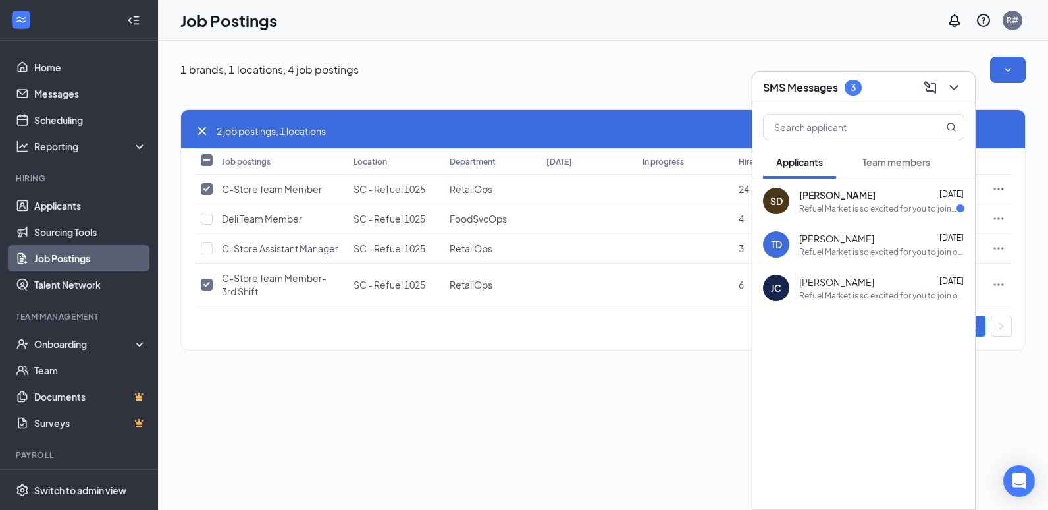
click at [361, 431] on div "1 brands, 1 locations, 4 job postings 2 job postings, 1 locations Job postings …" at bounding box center [603, 275] width 890 height 469
click at [956, 82] on icon "ChevronDown" at bounding box center [954, 88] width 16 height 16
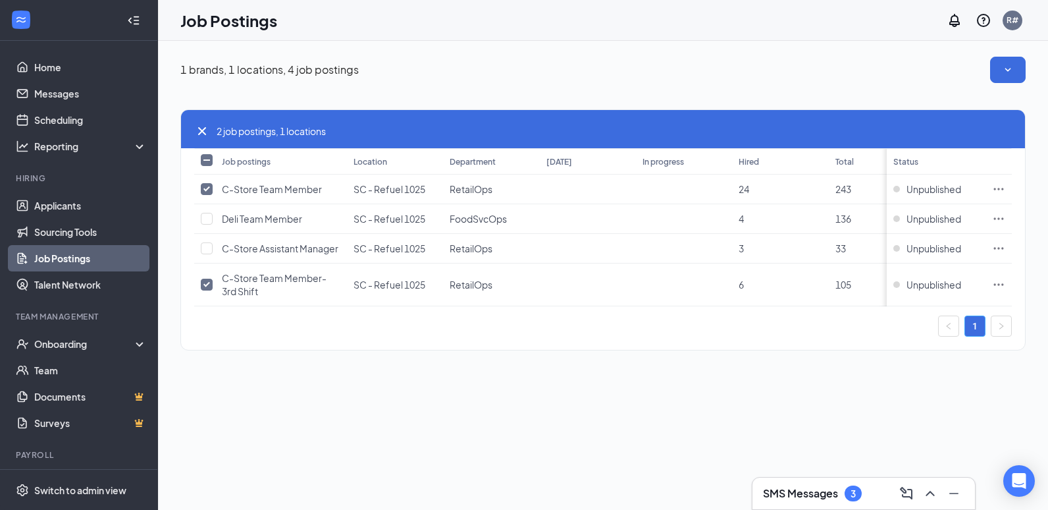
click at [972, 335] on link "1" at bounding box center [975, 326] width 20 height 20
click at [51, 118] on link "Scheduling" at bounding box center [90, 120] width 113 height 26
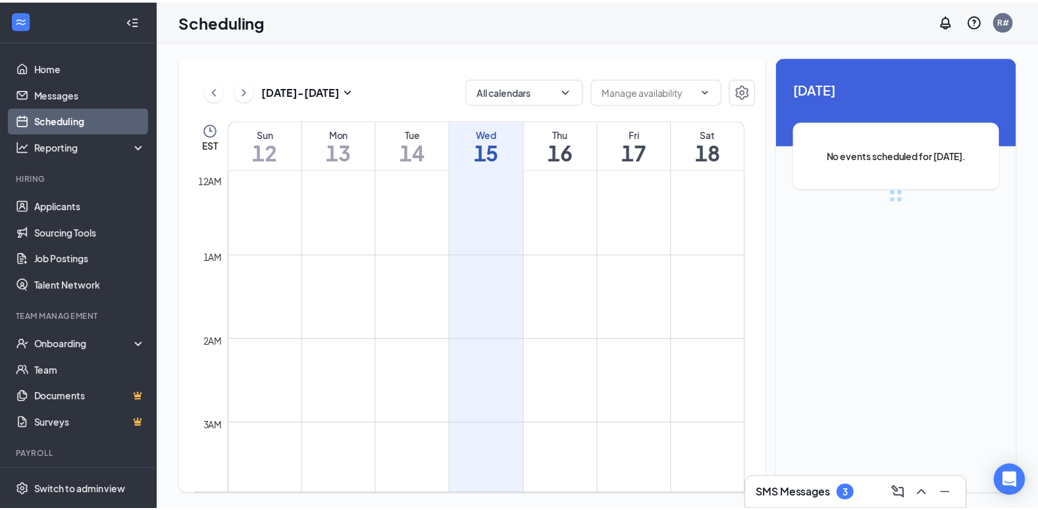
scroll to position [647, 0]
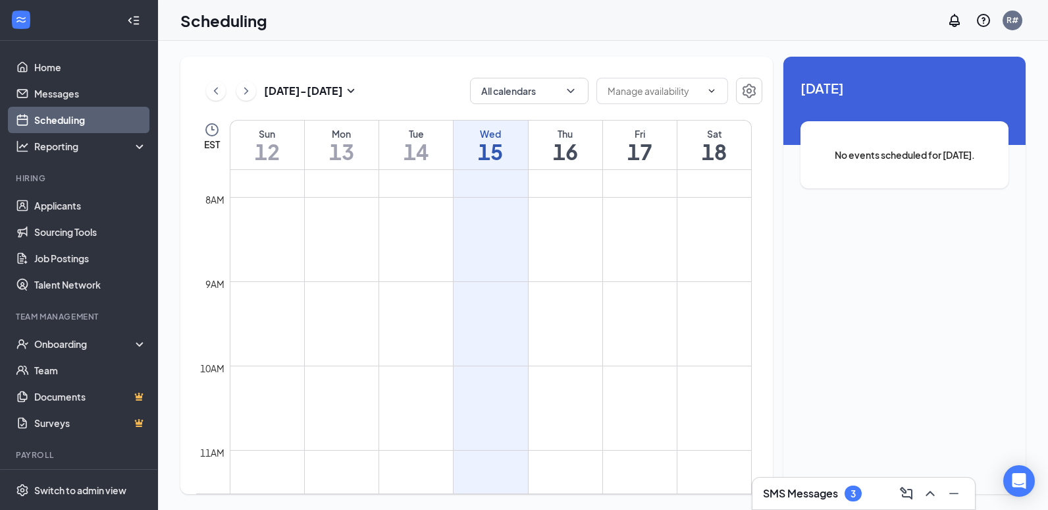
click at [411, 236] on td at bounding box center [491, 228] width 522 height 21
click at [55, 248] on link "Job Postings" at bounding box center [90, 258] width 113 height 26
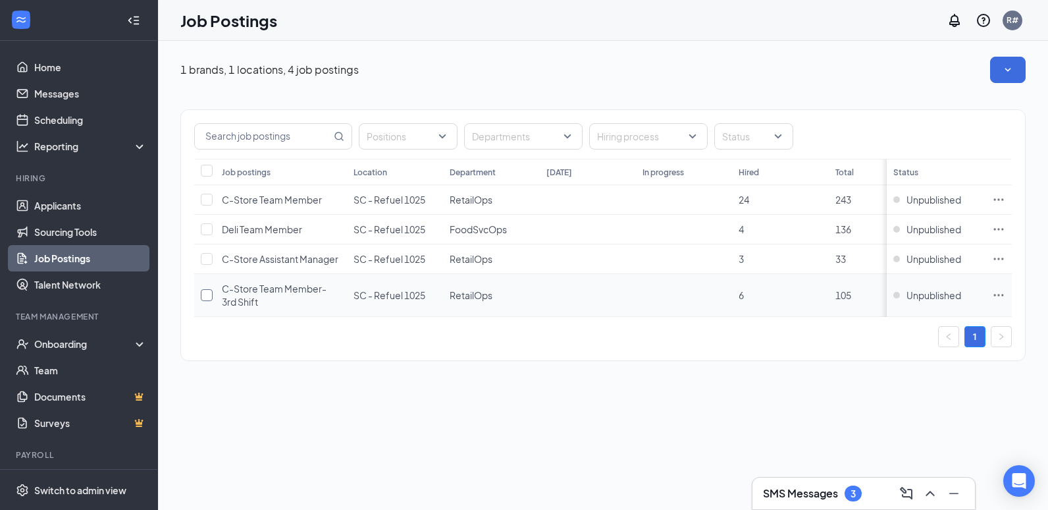
click at [208, 293] on input "checkbox" at bounding box center [207, 295] width 12 height 12
checkbox input "true"
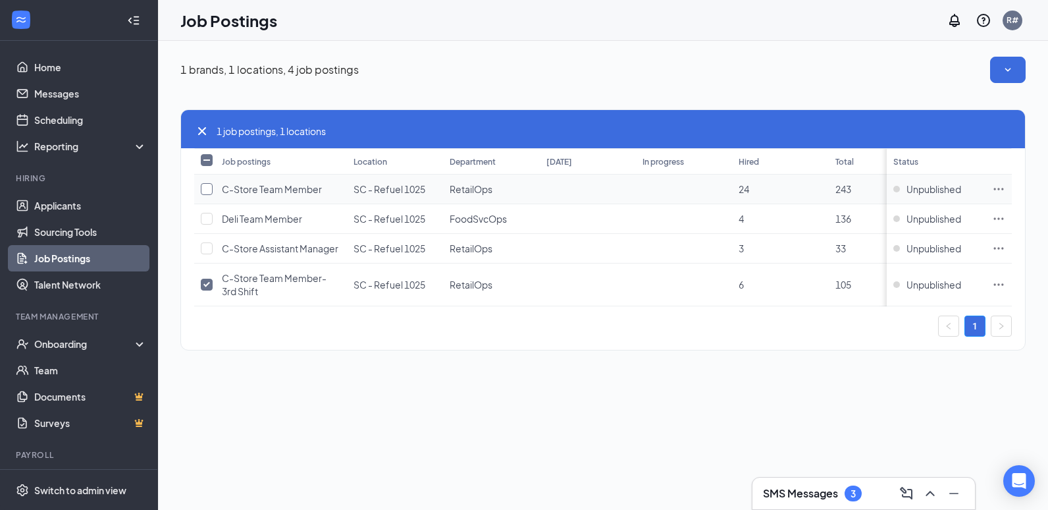
click at [207, 192] on input "checkbox" at bounding box center [207, 189] width 12 height 12
checkbox input "true"
click at [182, 421] on div "1 brands, 1 locations, 4 job postings 2 job postings, 1 locations Job postings …" at bounding box center [603, 275] width 890 height 469
click at [20, 17] on icon "WorkstreamLogo" at bounding box center [20, 19] width 13 height 13
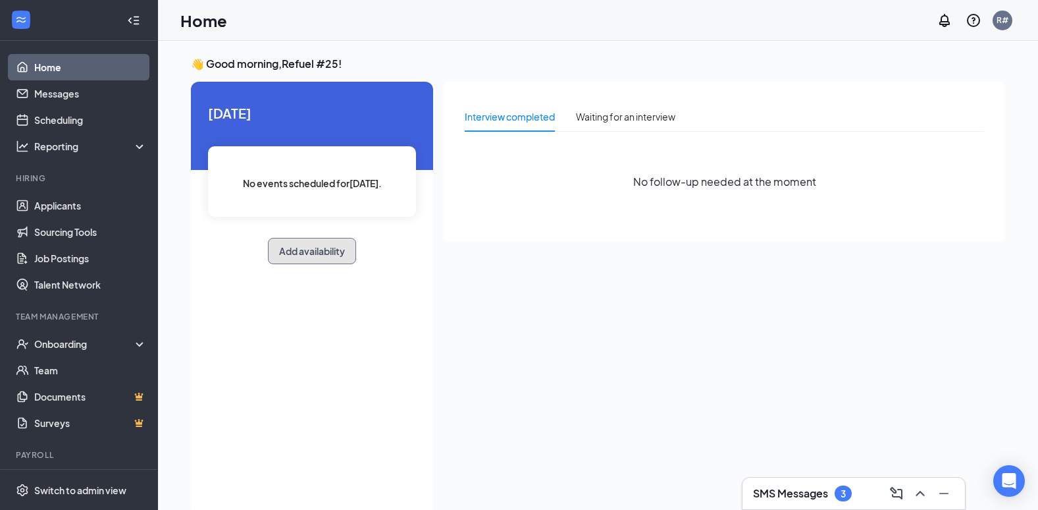
click at [316, 255] on button "Add availability" at bounding box center [312, 251] width 88 height 26
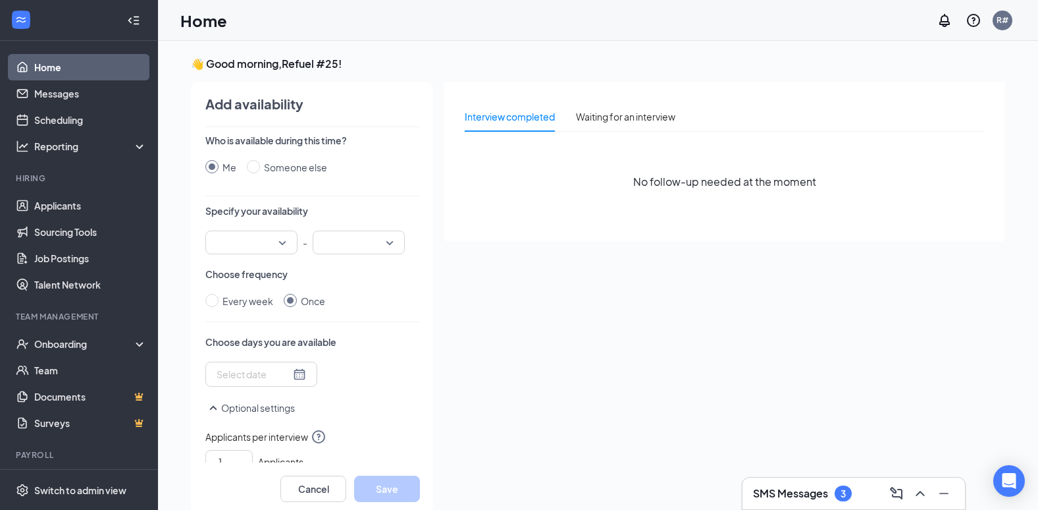
scroll to position [5, 0]
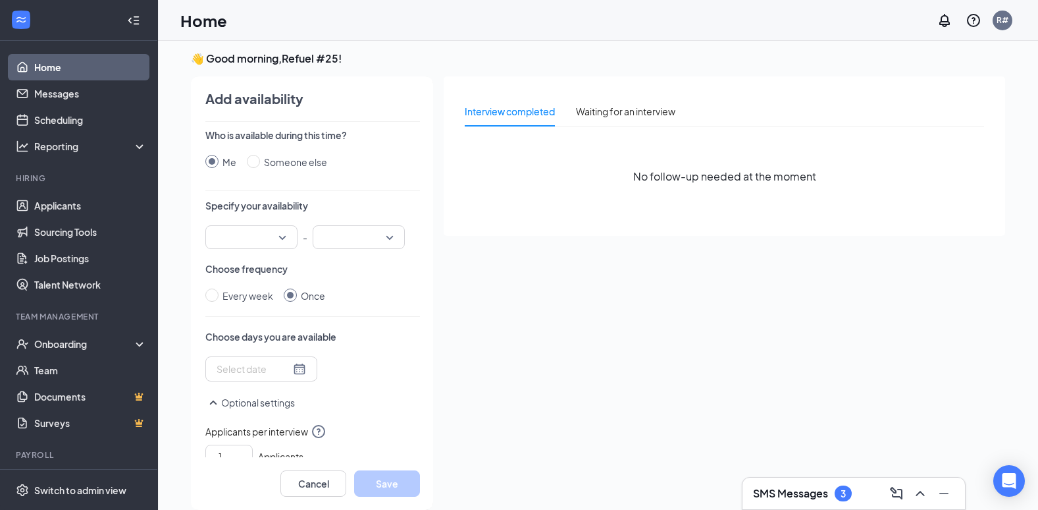
click at [284, 234] on div at bounding box center [251, 237] width 92 height 24
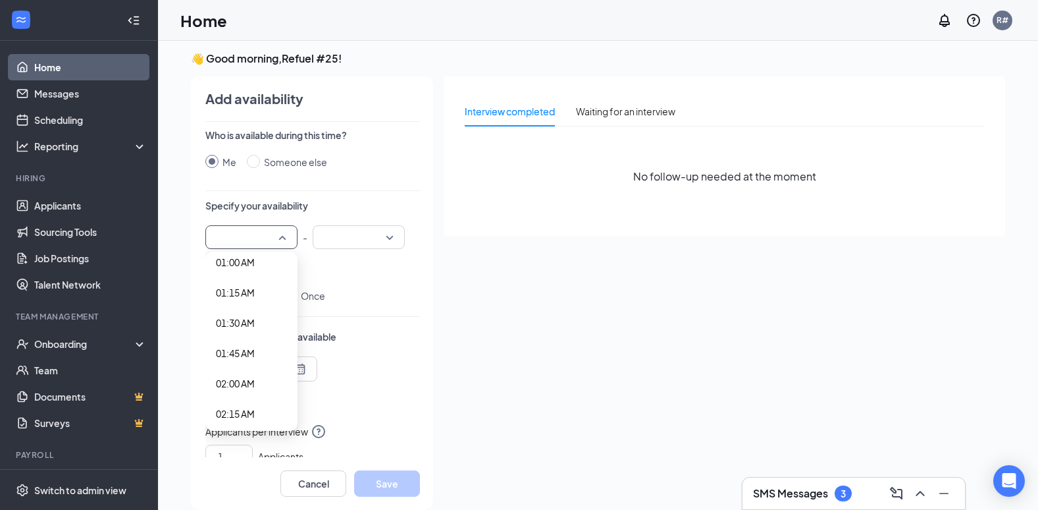
scroll to position [132, 0]
click at [237, 386] on span "02:00 AM" at bounding box center [235, 382] width 39 height 14
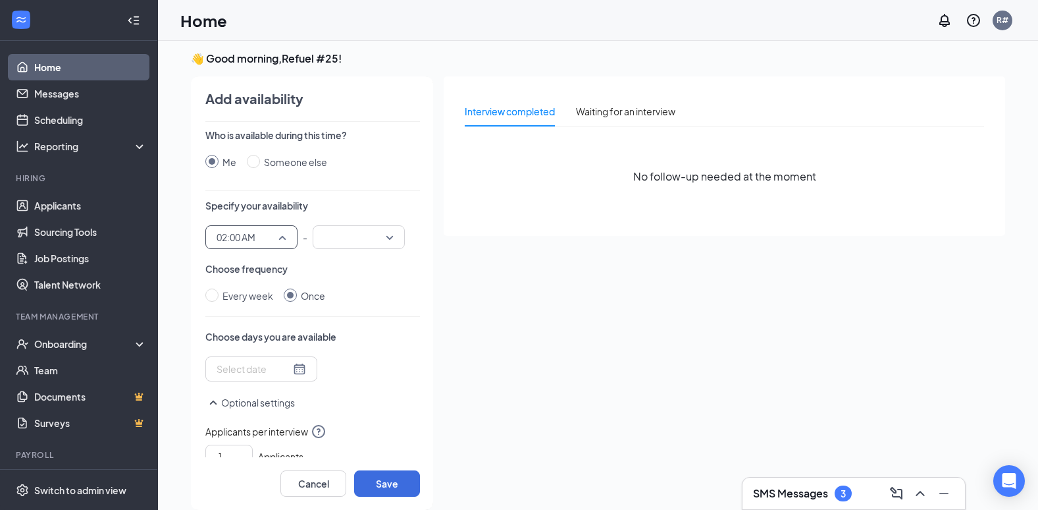
click at [278, 236] on span "02:00 AM" at bounding box center [252, 237] width 70 height 20
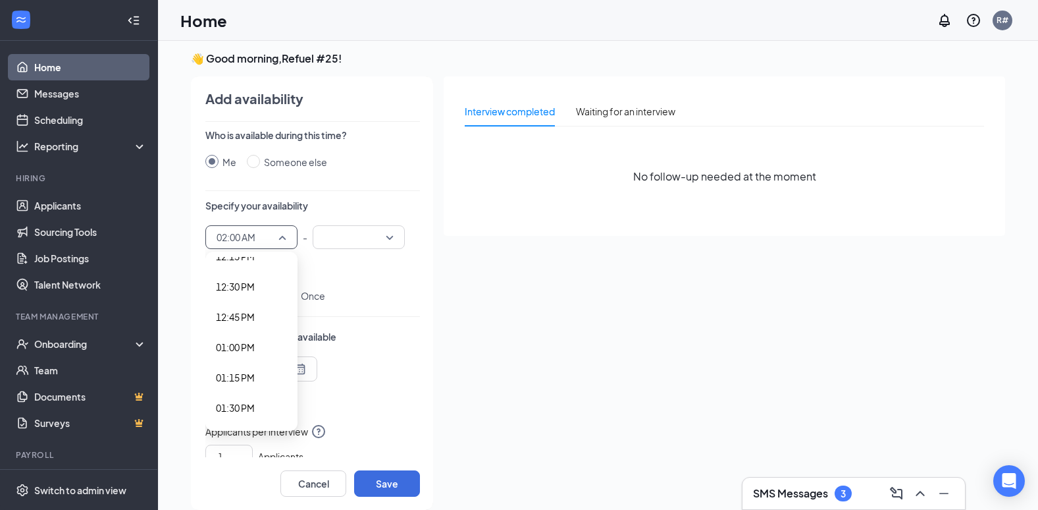
scroll to position [1598, 0]
click at [230, 377] on span "02:00 PM" at bounding box center [235, 371] width 39 height 14
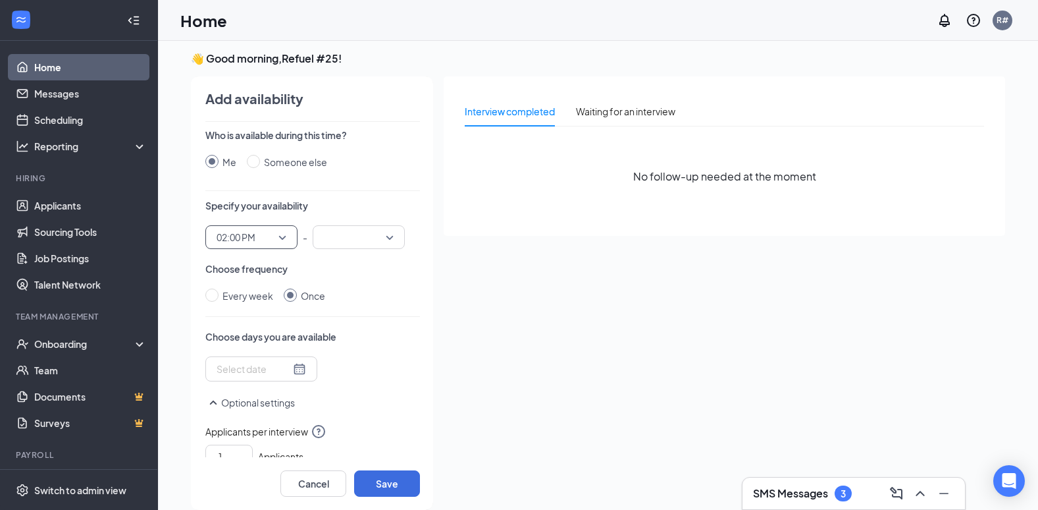
click at [283, 234] on span "02:00 PM" at bounding box center [252, 237] width 70 height 20
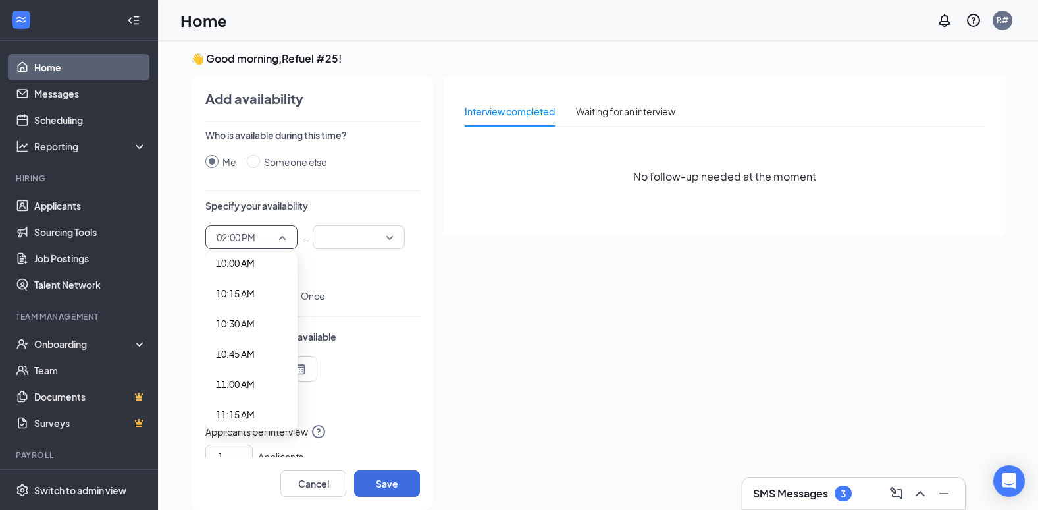
scroll to position [1194, 0]
click at [236, 290] on span "10:00 AM" at bounding box center [235, 289] width 39 height 14
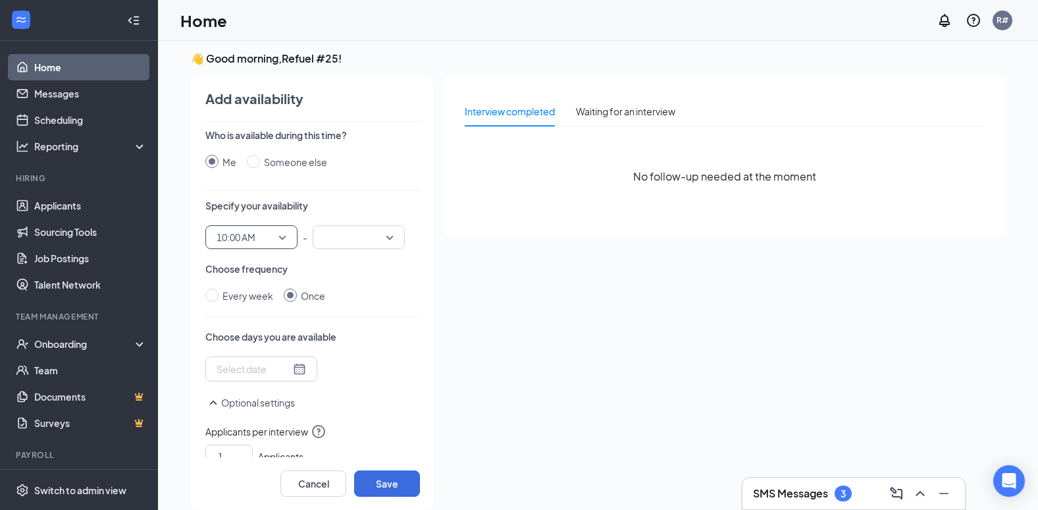
click at [391, 236] on div at bounding box center [359, 237] width 92 height 24
click at [343, 279] on span "02:00 PM" at bounding box center [342, 282] width 39 height 14
click at [217, 293] on input "Every week" at bounding box center [211, 294] width 13 height 13
radio input "true"
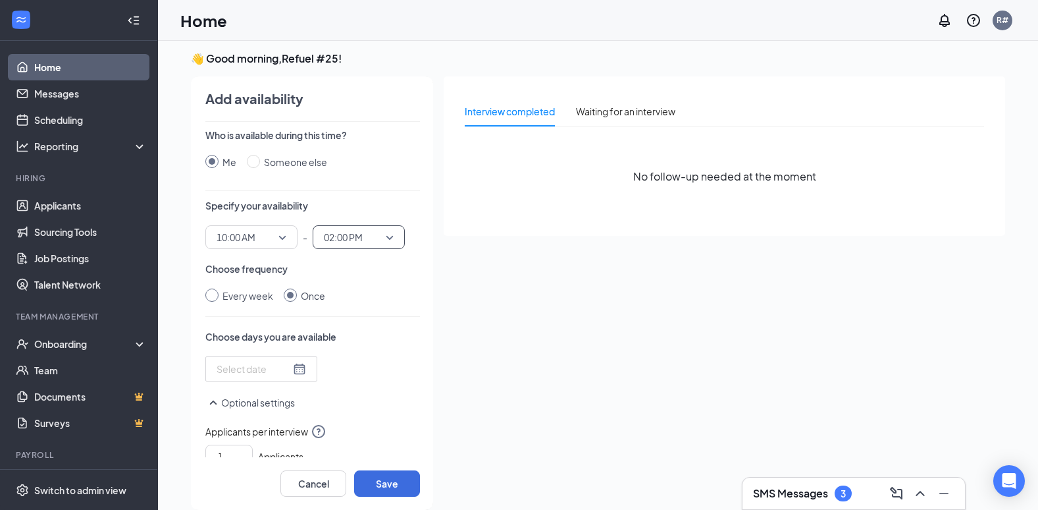
radio input "false"
click at [263, 370] on div at bounding box center [284, 369] width 135 height 21
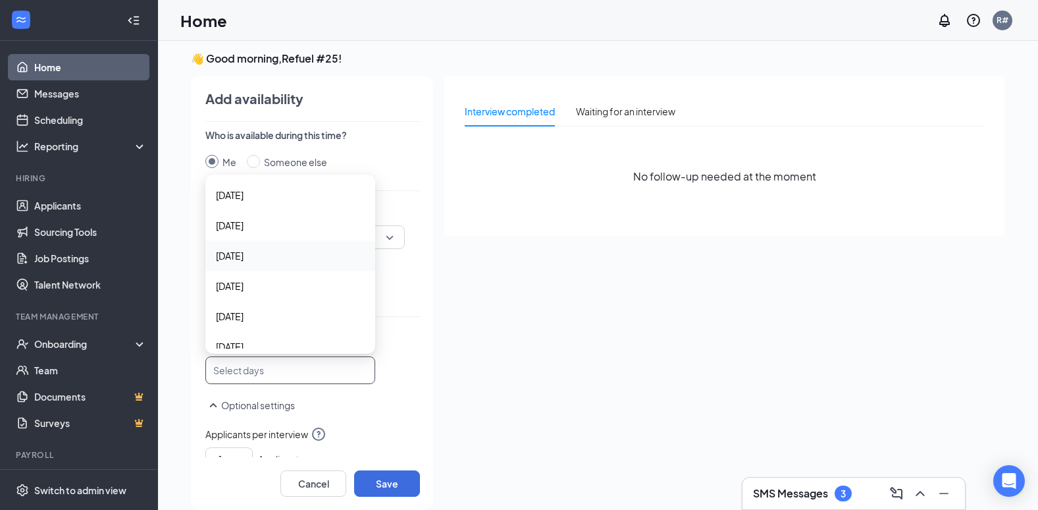
click at [241, 252] on span "[DATE]" at bounding box center [230, 255] width 28 height 14
click at [244, 280] on span "[DATE]" at bounding box center [230, 287] width 28 height 14
click at [244, 315] on span "[DATE]" at bounding box center [230, 318] width 28 height 14
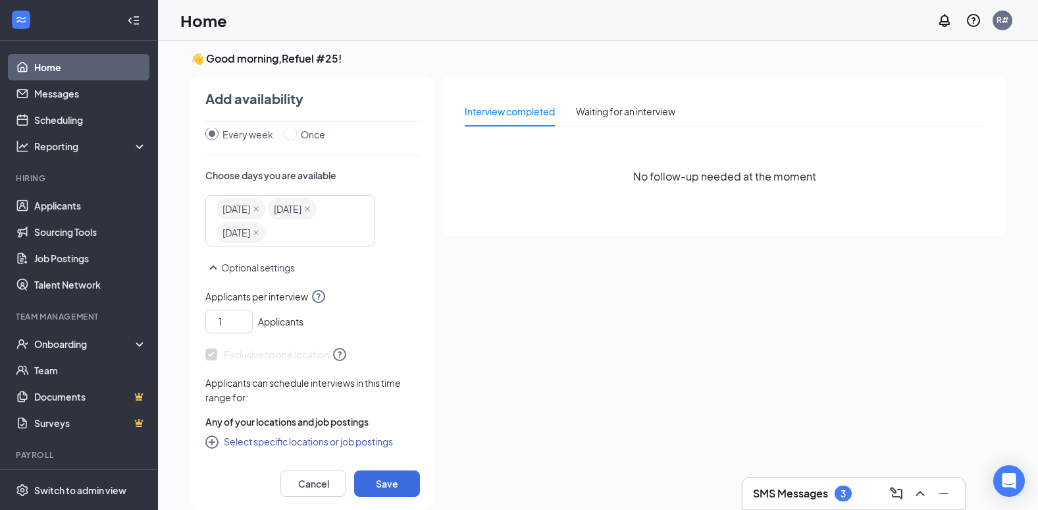
scroll to position [185, 0]
click at [390, 484] on button "Save" at bounding box center [387, 483] width 66 height 26
radio input "false"
radio input "true"
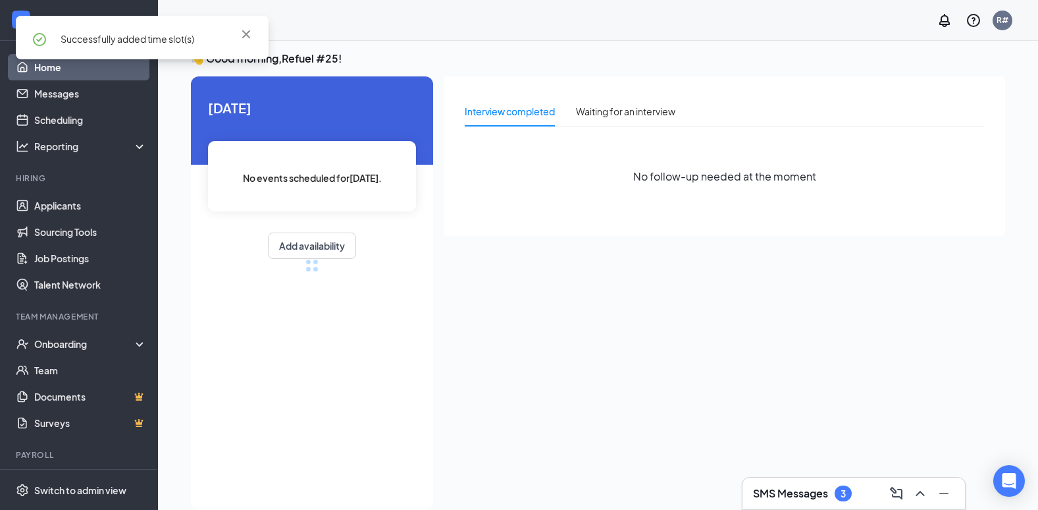
scroll to position [135, 0]
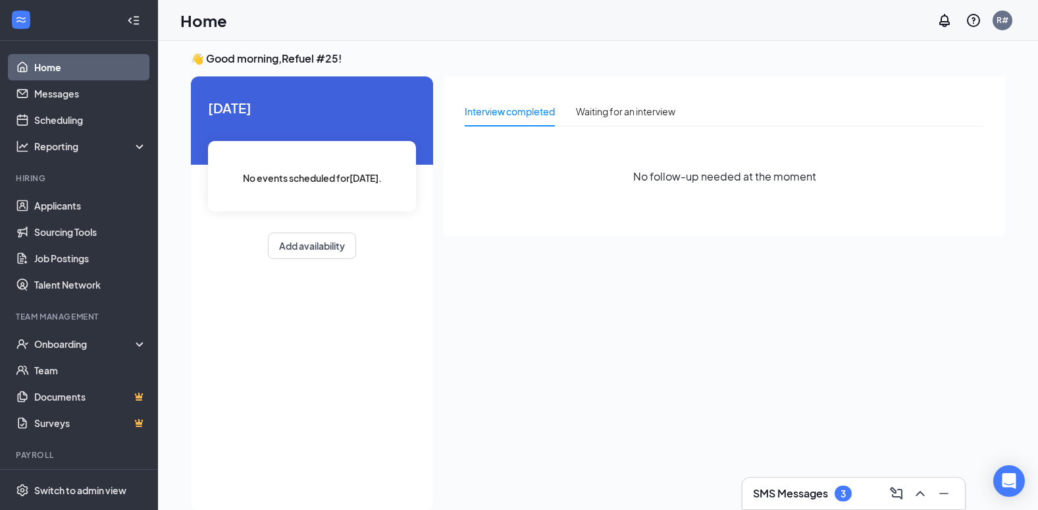
click at [604, 377] on div "Interview completed Waiting for an interview No follow-up needed at the moment" at bounding box center [725, 288] width 562 height 425
